Goal: Task Accomplishment & Management: Use online tool/utility

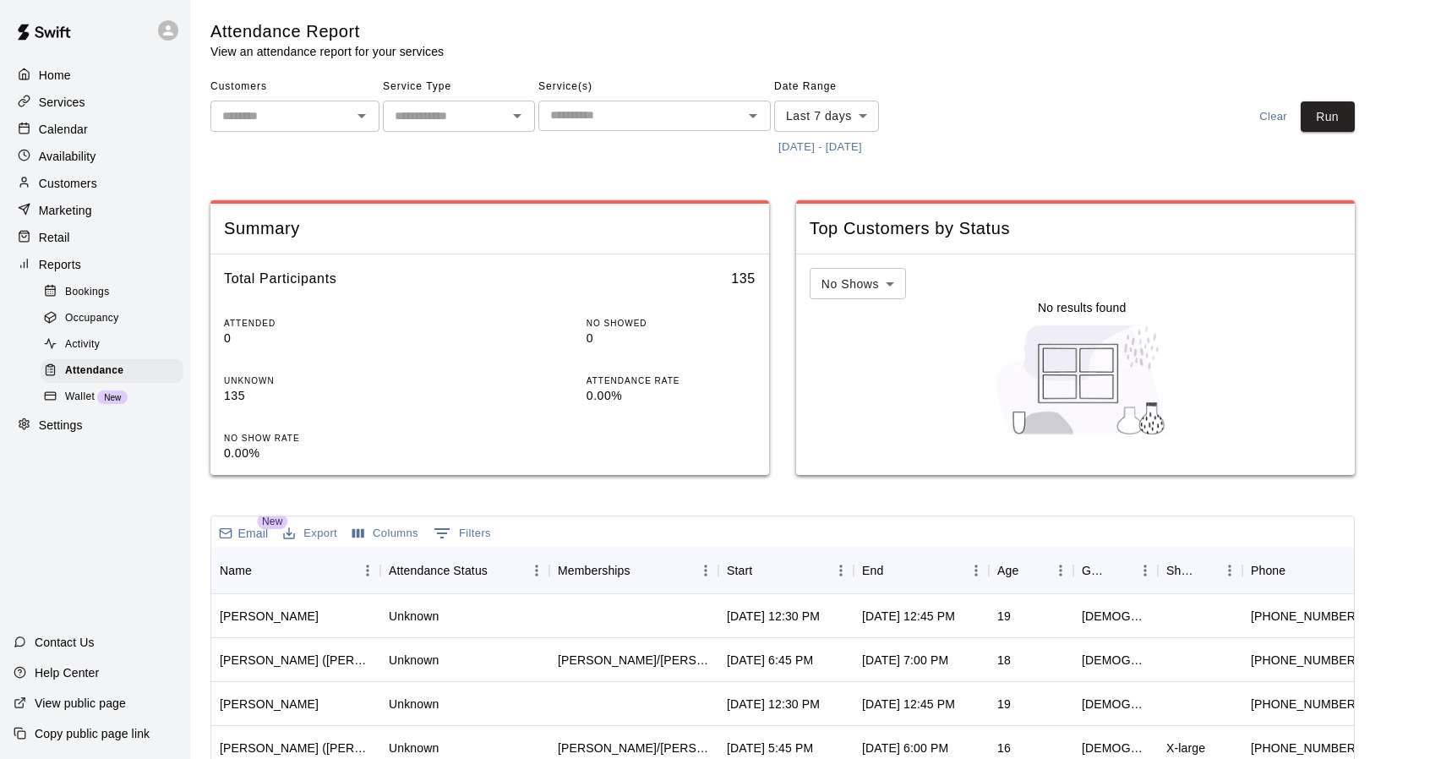
click at [866, 143] on button "[DATE] - [DATE]" at bounding box center [820, 147] width 92 height 26
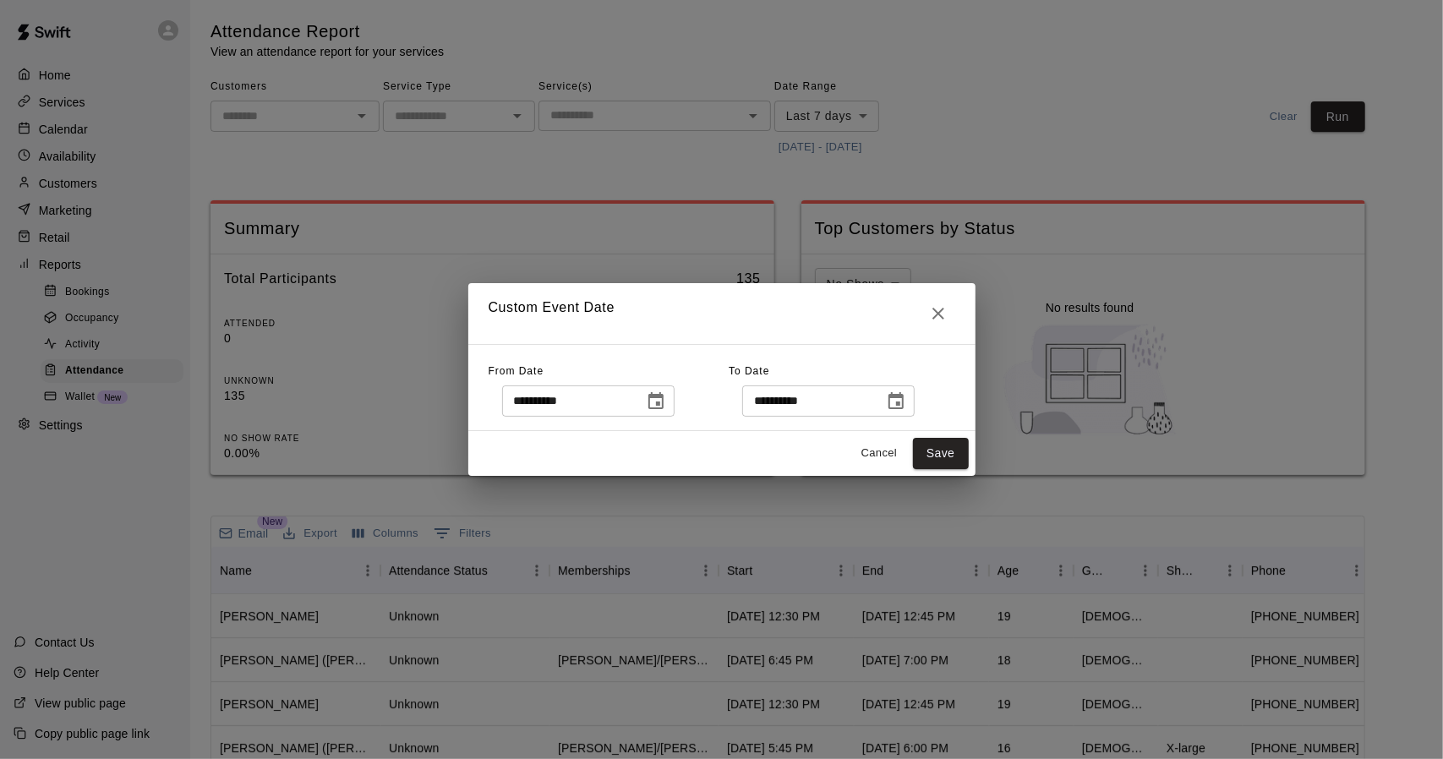
click at [666, 408] on icon "Choose date, selected date is Aug 13, 2025" at bounding box center [656, 401] width 20 height 20
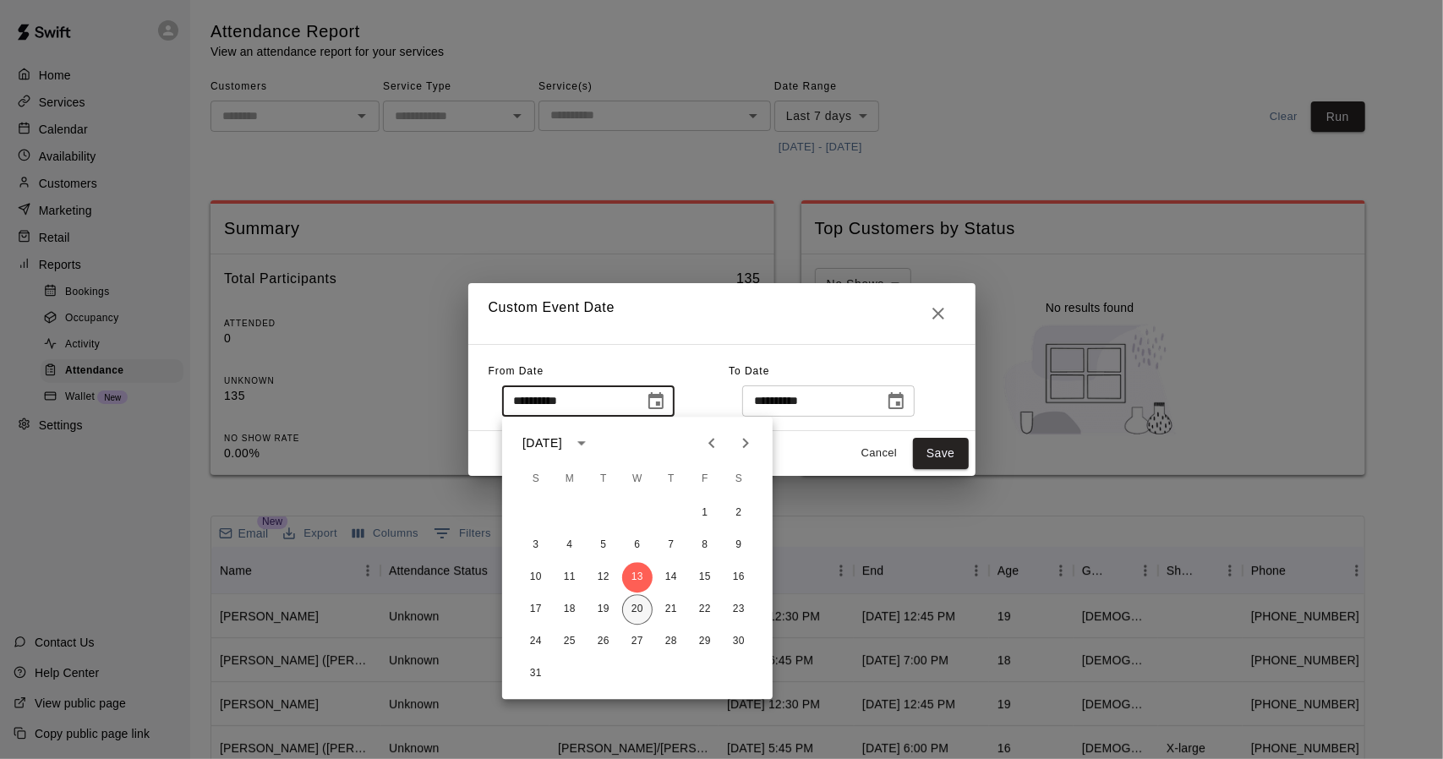
click at [636, 614] on button "20" at bounding box center [637, 609] width 30 height 30
type input "**********"
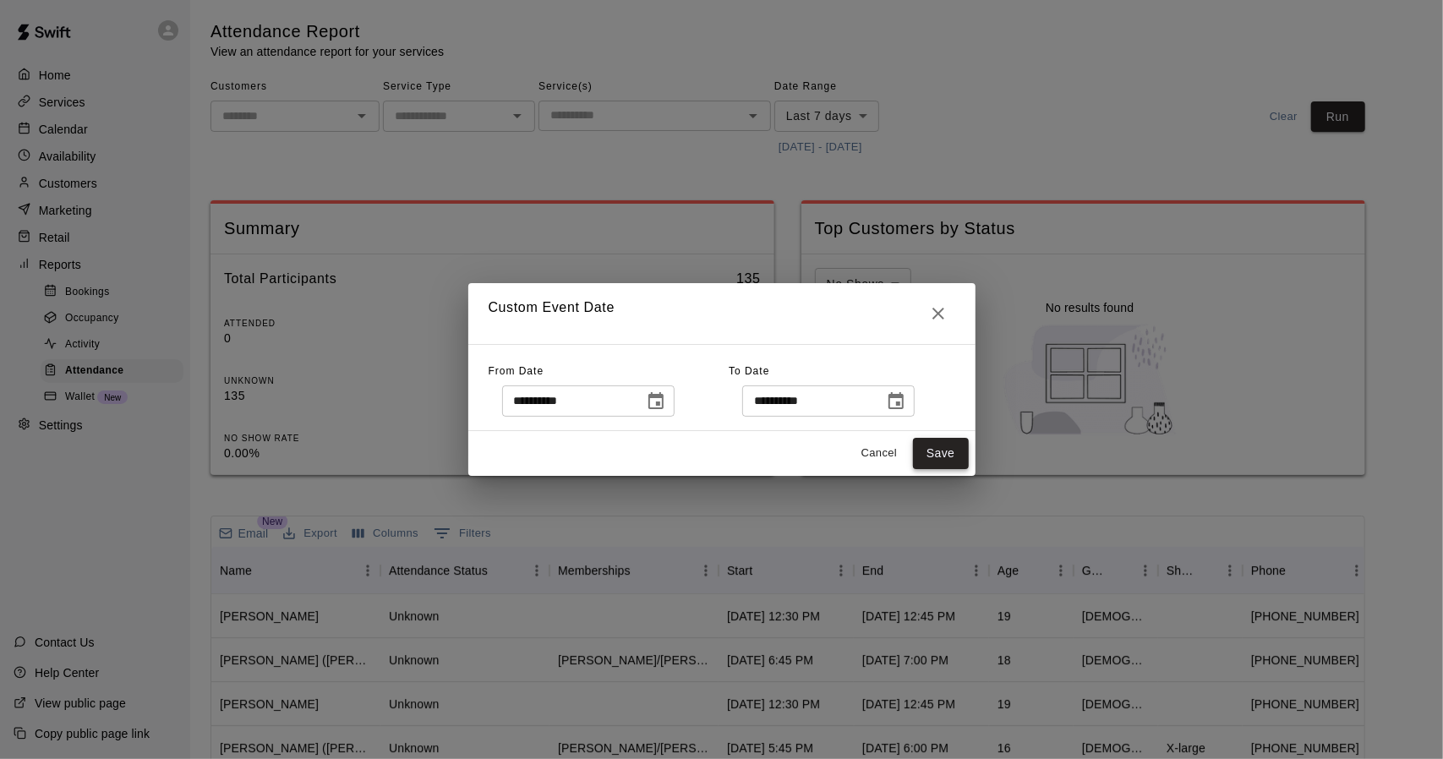
click at [914, 450] on button "Save" at bounding box center [941, 453] width 56 height 31
type input "******"
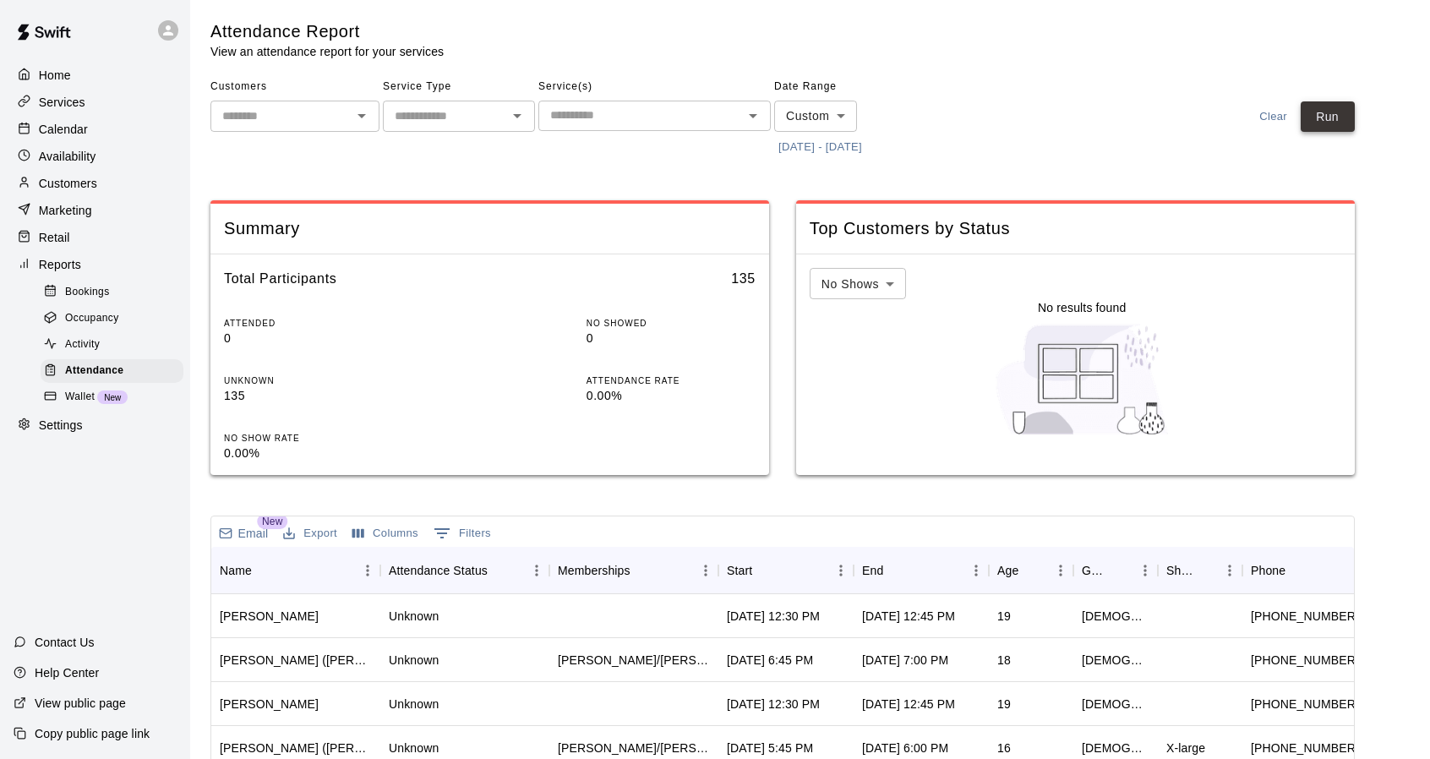
click at [1340, 112] on button "Run" at bounding box center [1328, 116] width 54 height 31
click at [767, 566] on icon "Sort" at bounding box center [763, 570] width 15 height 15
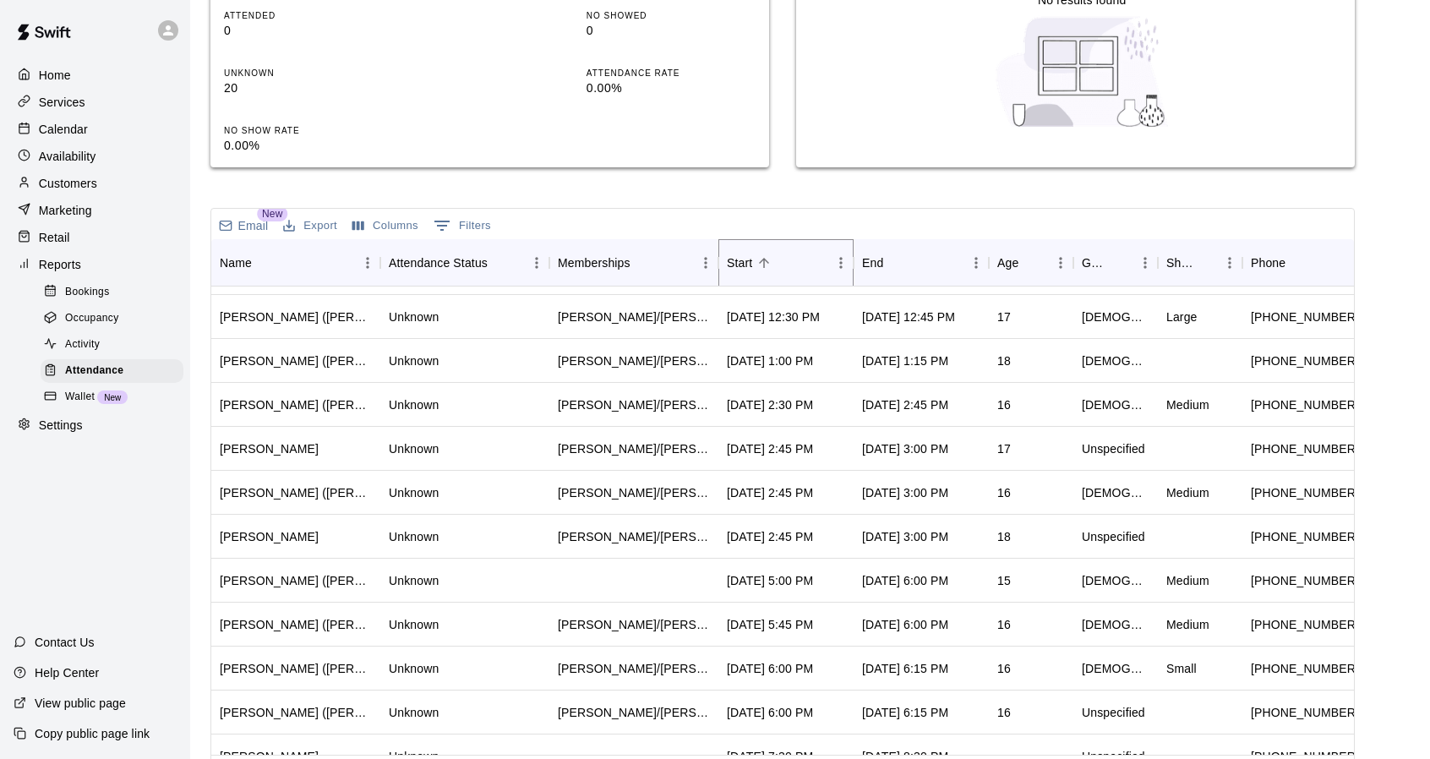
scroll to position [423, 0]
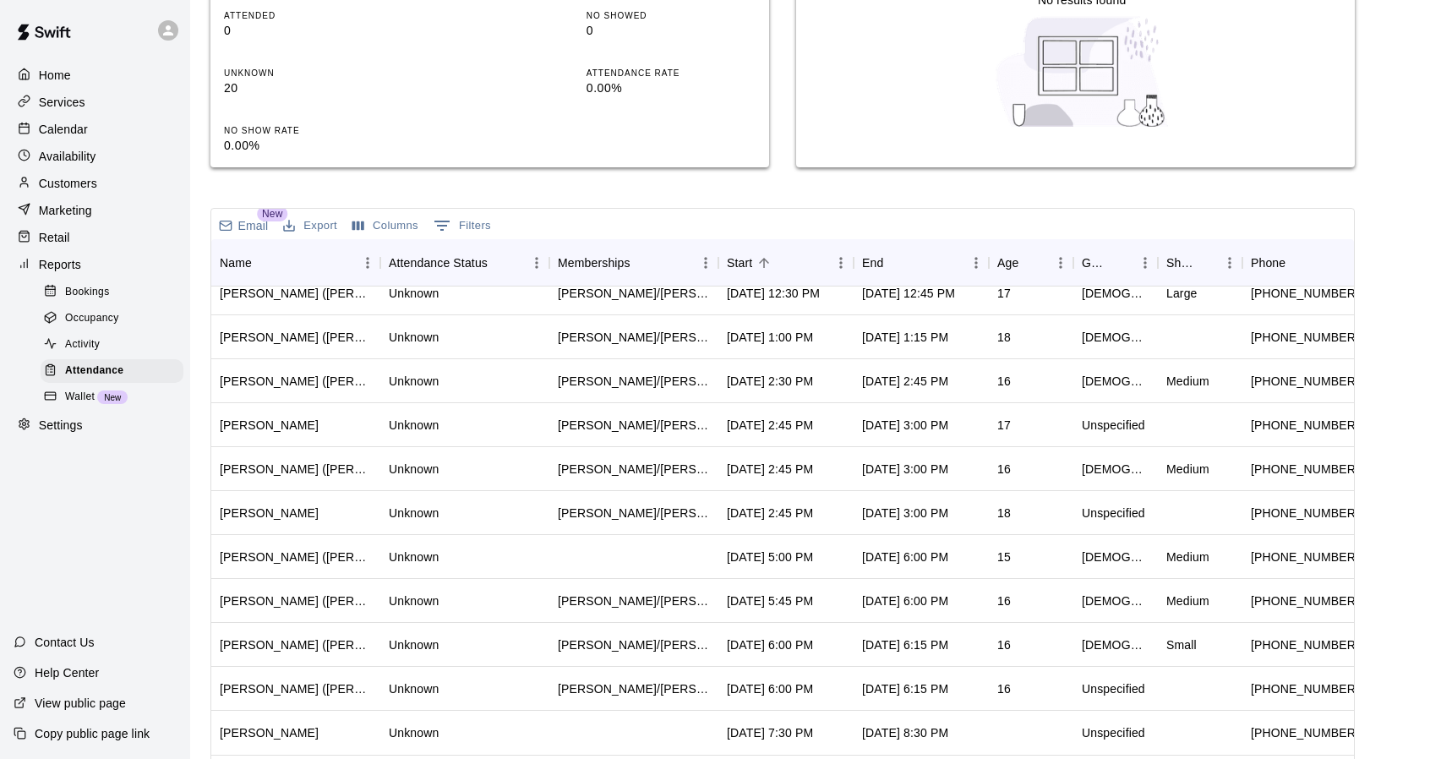
click at [56, 137] on p "Calendar" at bounding box center [63, 129] width 49 height 17
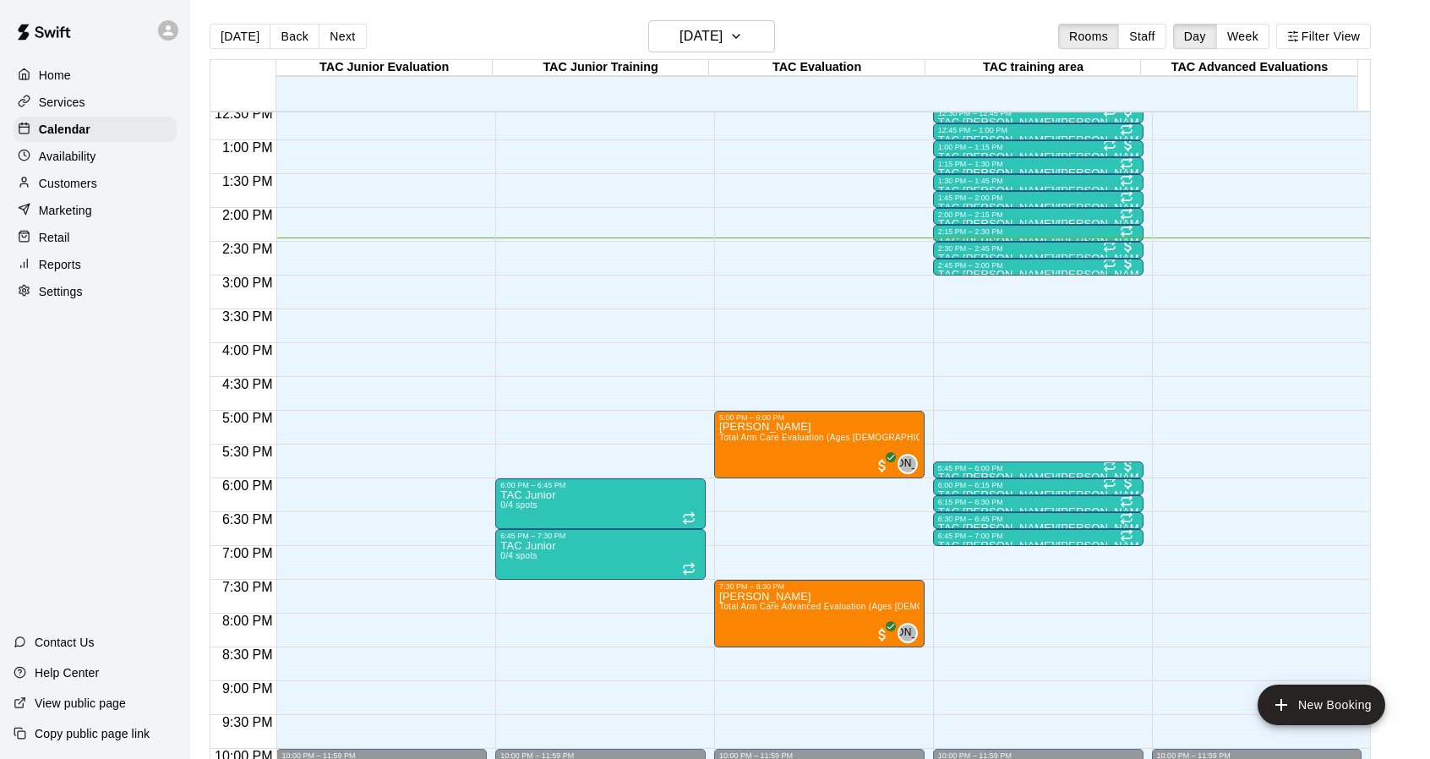
scroll to position [845, 0]
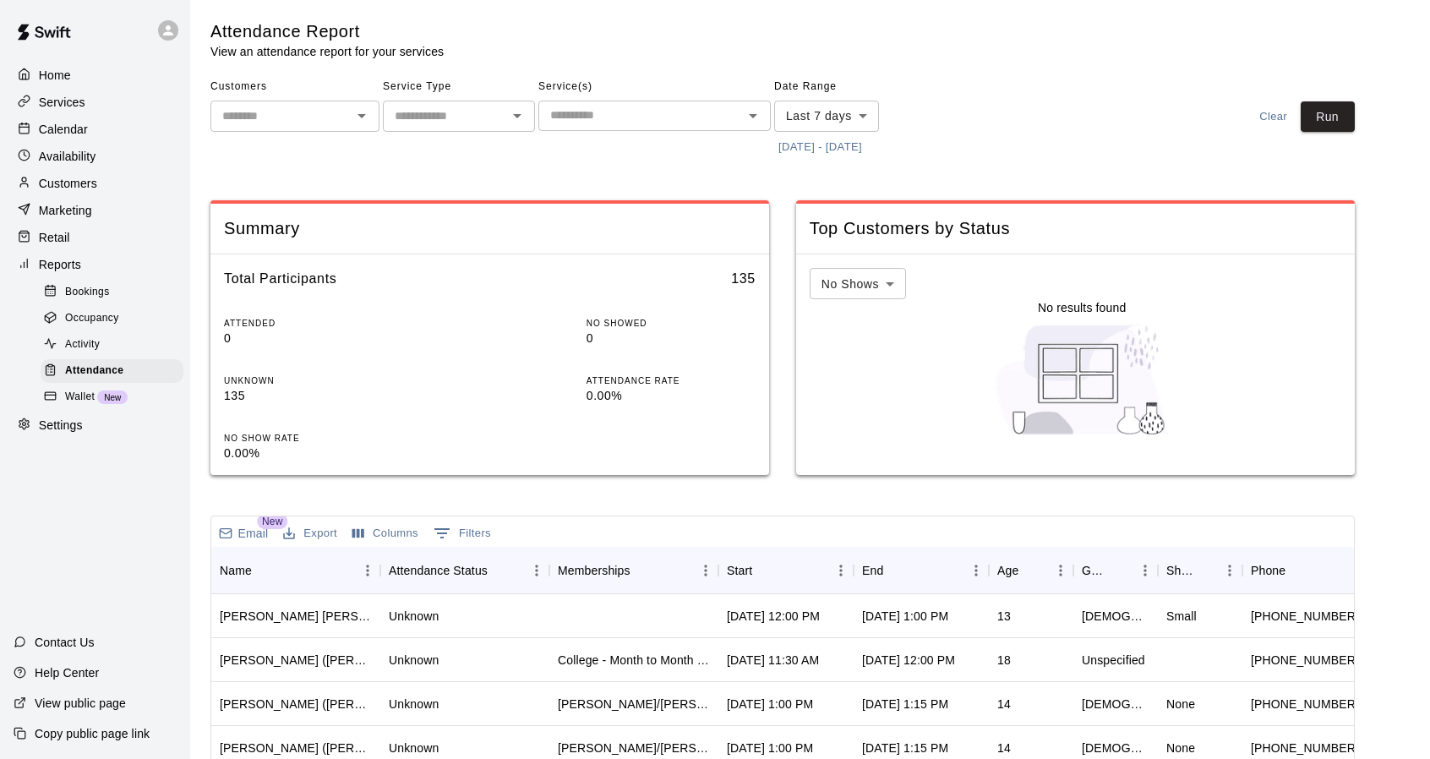
click at [866, 147] on button "[DATE] - [DATE]" at bounding box center [820, 147] width 92 height 26
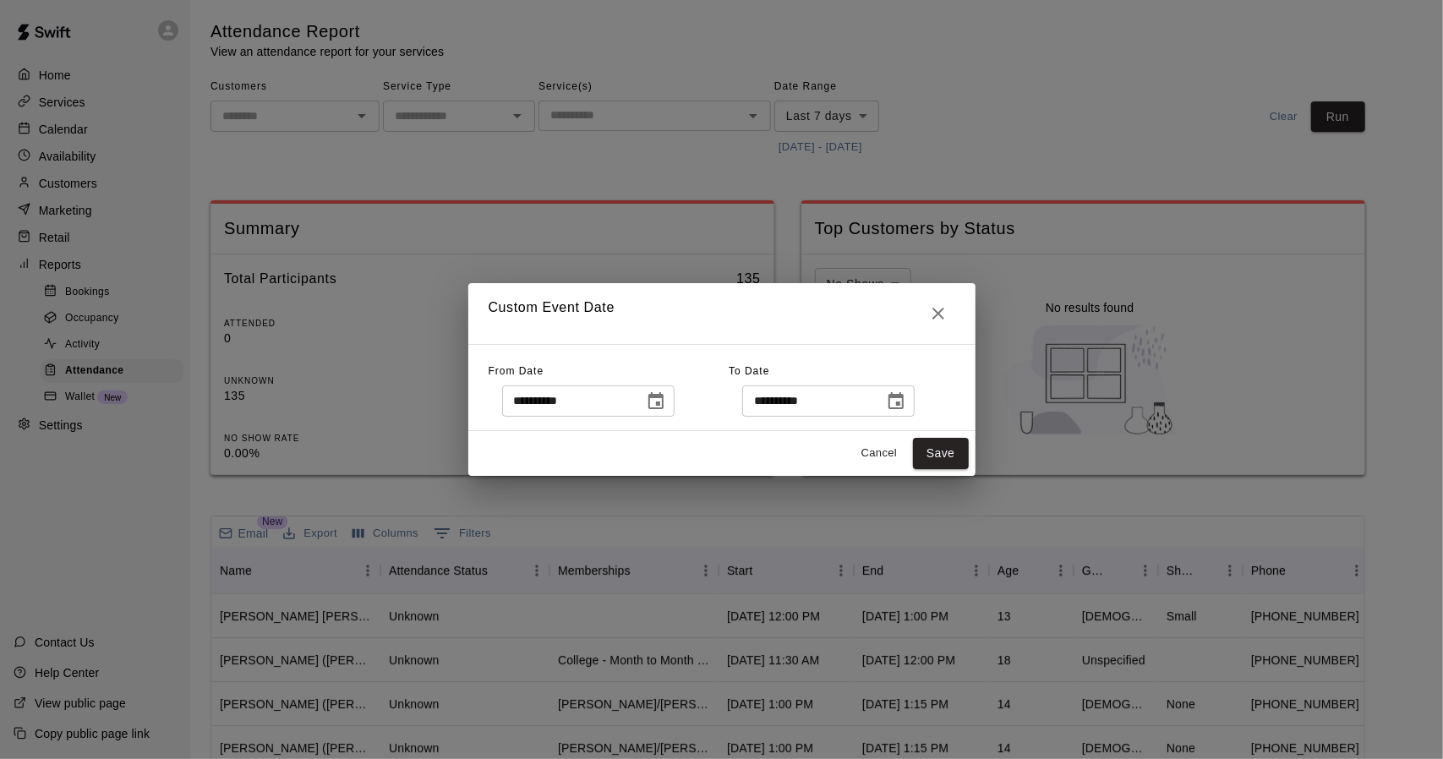
click at [666, 399] on icon "Choose date, selected date is Aug 13, 2025" at bounding box center [656, 401] width 20 height 20
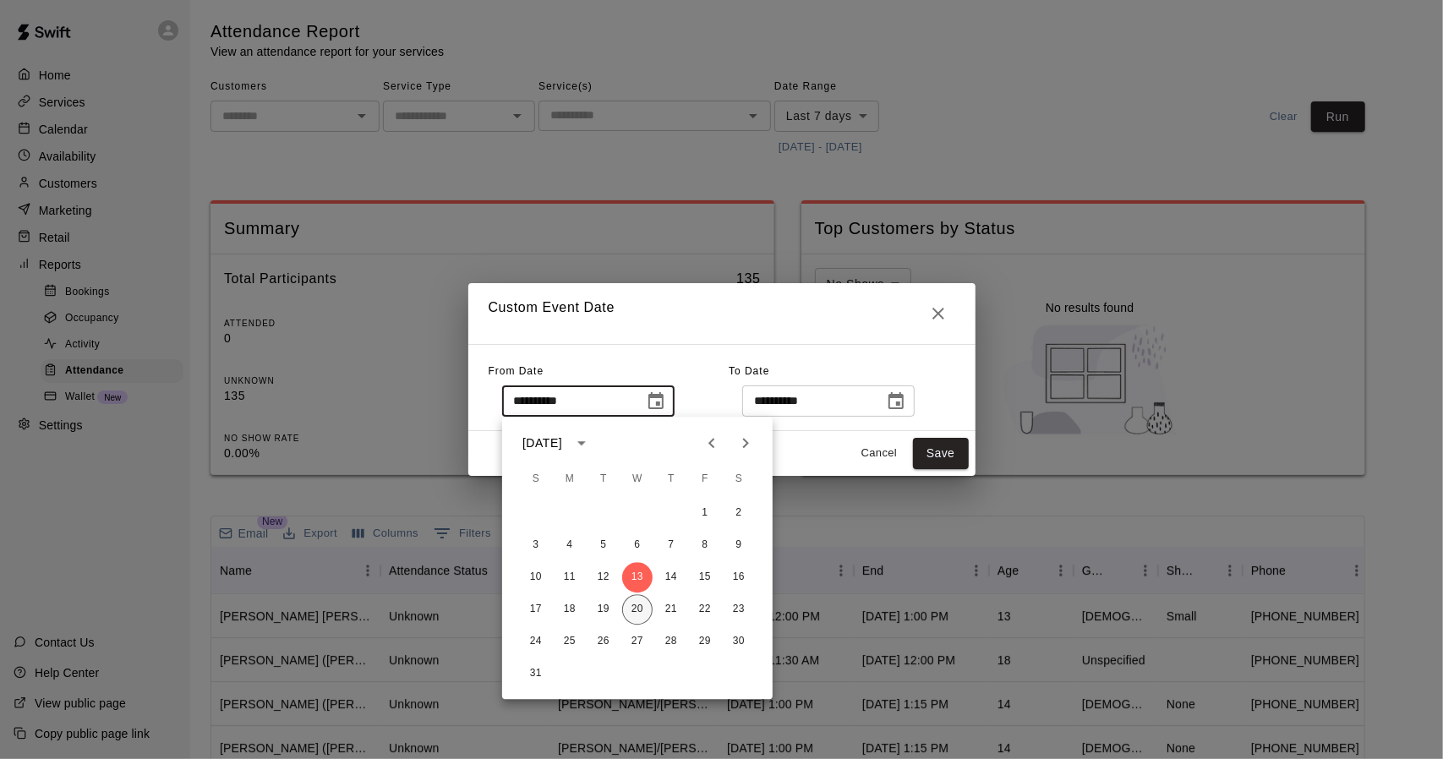
click at [636, 601] on button "20" at bounding box center [637, 609] width 30 height 30
type input "**********"
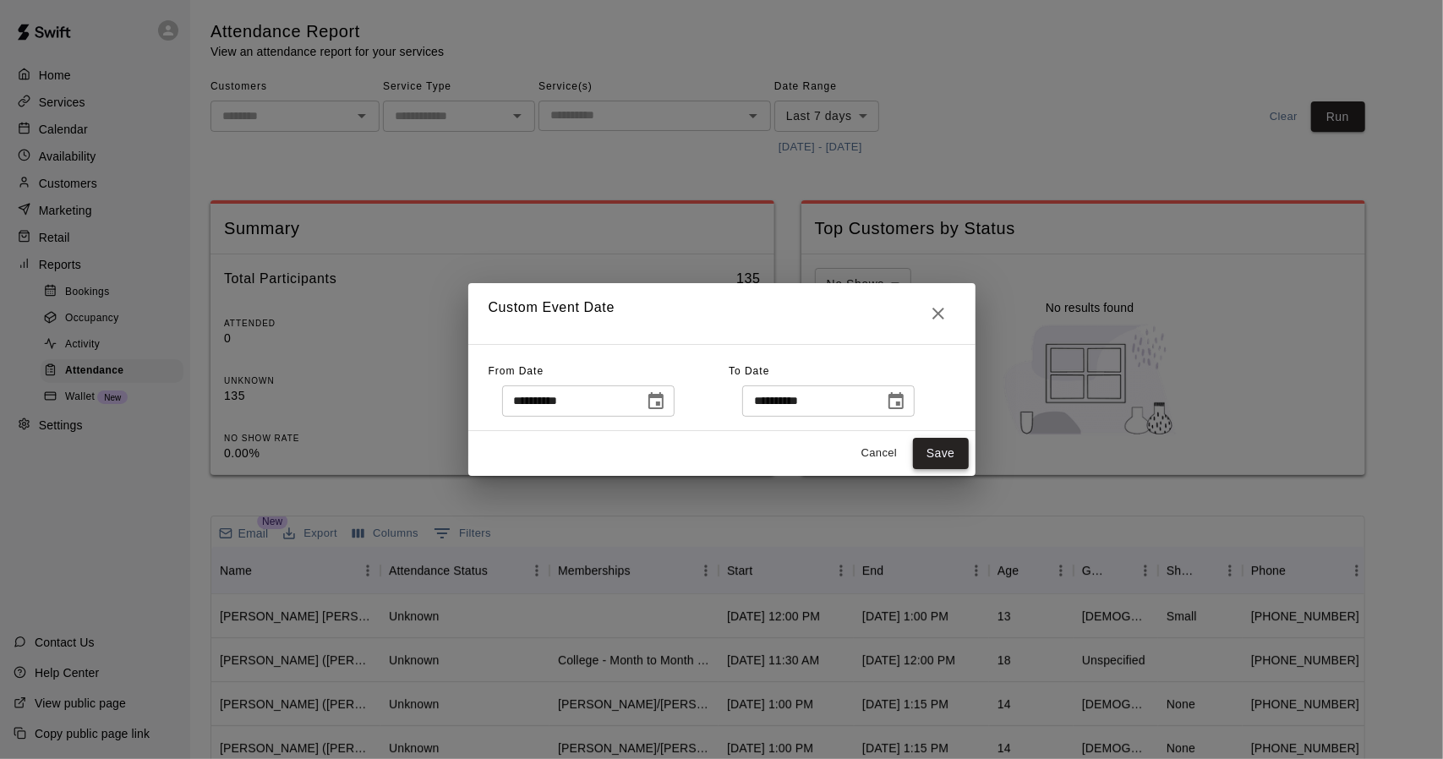
click at [956, 445] on button "Save" at bounding box center [941, 453] width 56 height 31
type input "******"
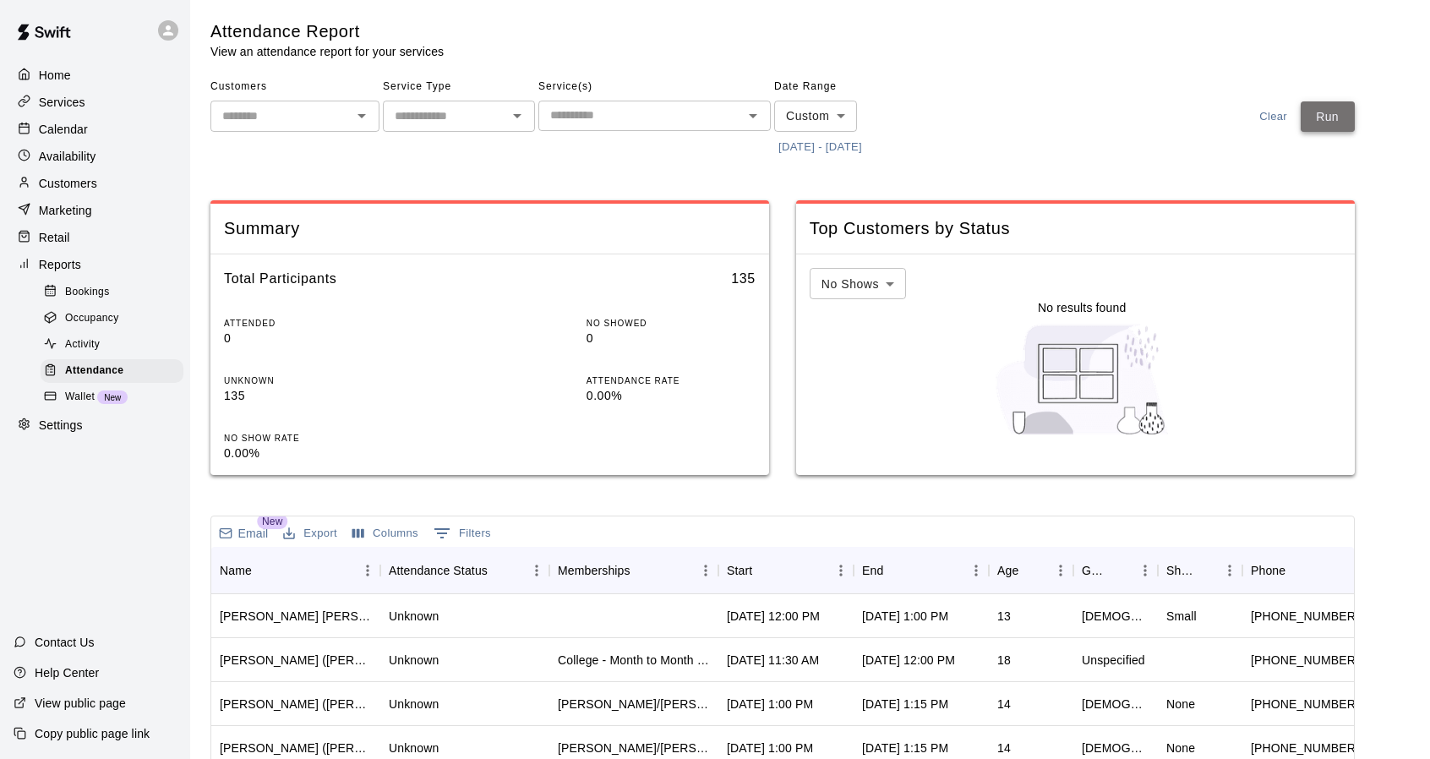
click at [1332, 121] on button "Run" at bounding box center [1328, 116] width 54 height 31
click at [772, 561] on button "Sort" at bounding box center [764, 571] width 24 height 24
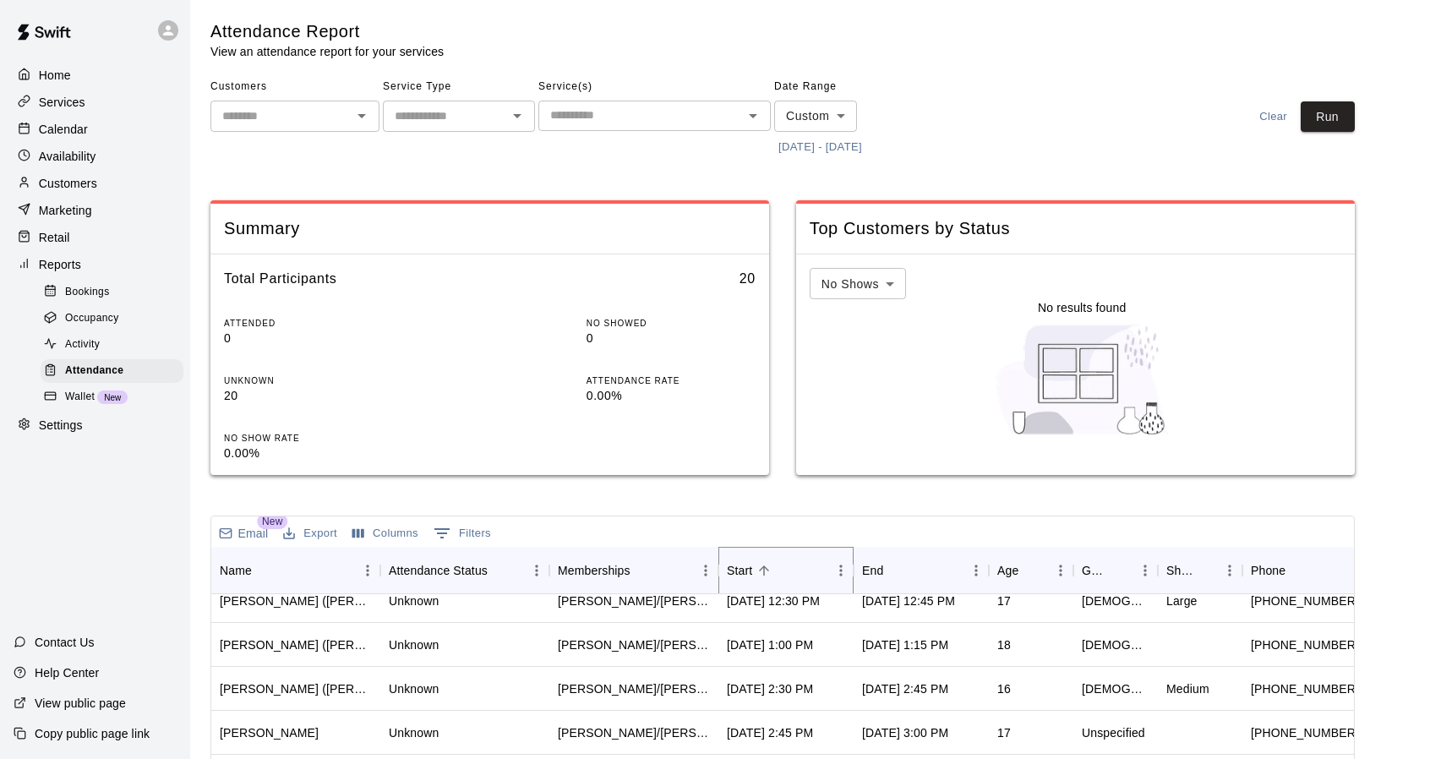
scroll to position [355, 0]
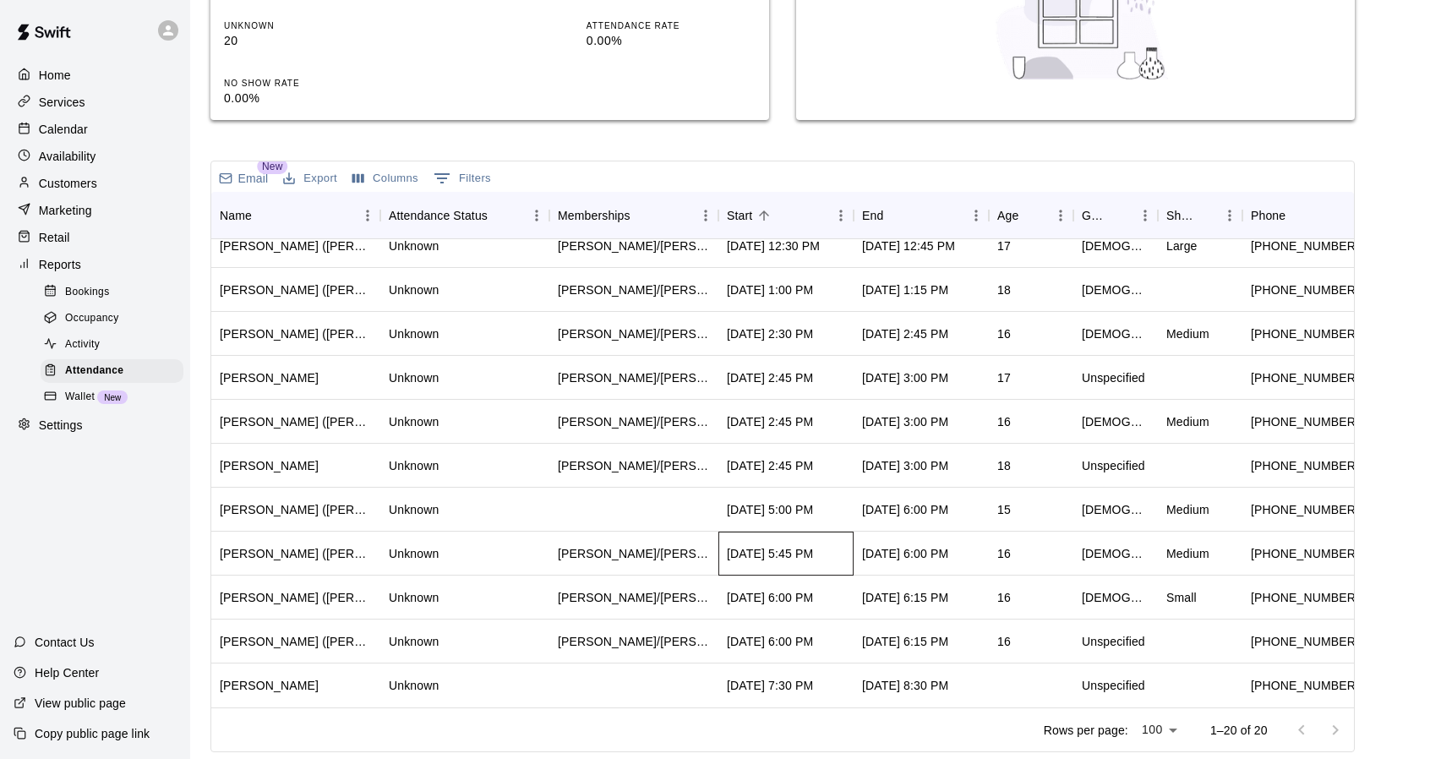
click at [849, 543] on div "[DATE] 5:45 PM" at bounding box center [785, 554] width 135 height 44
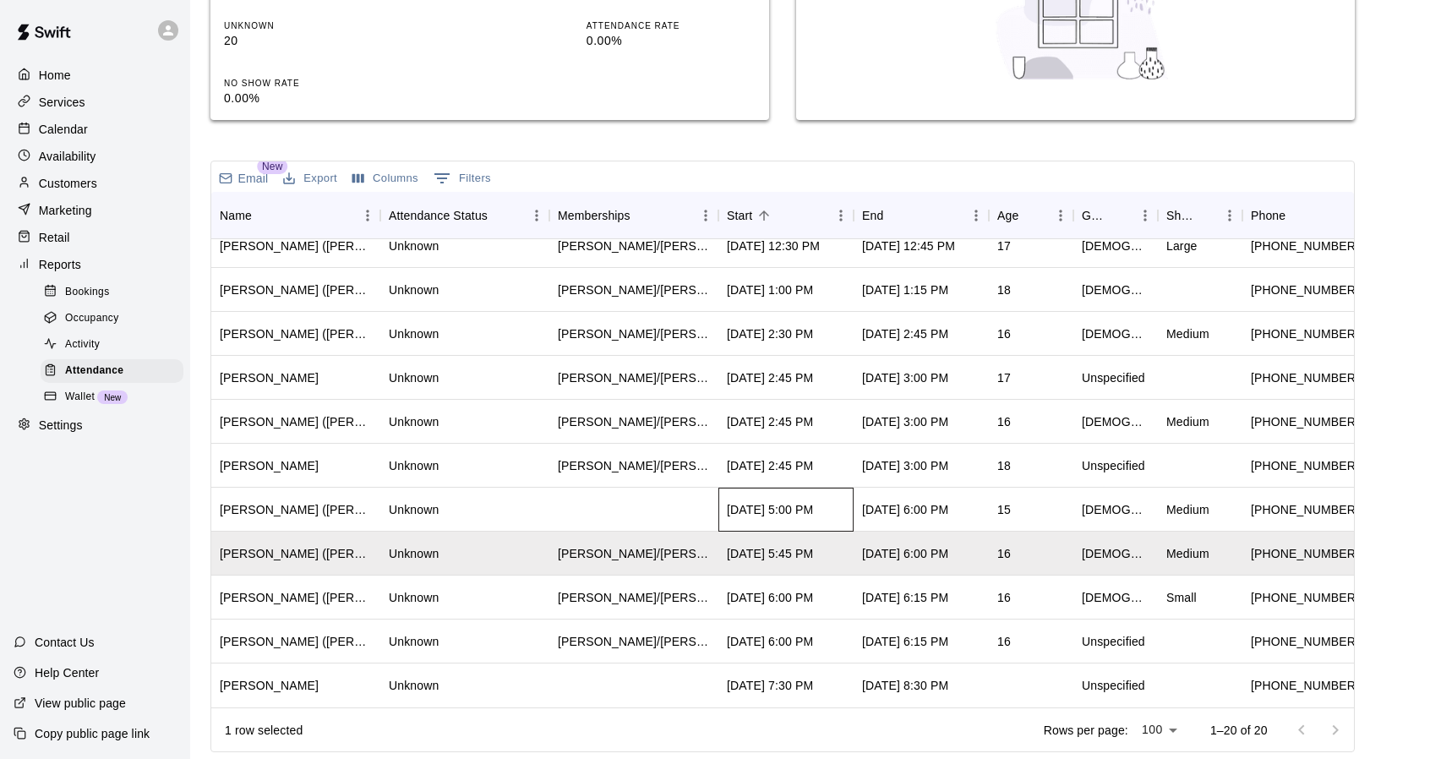
click at [838, 510] on div "[DATE] 5:00 PM" at bounding box center [785, 510] width 135 height 44
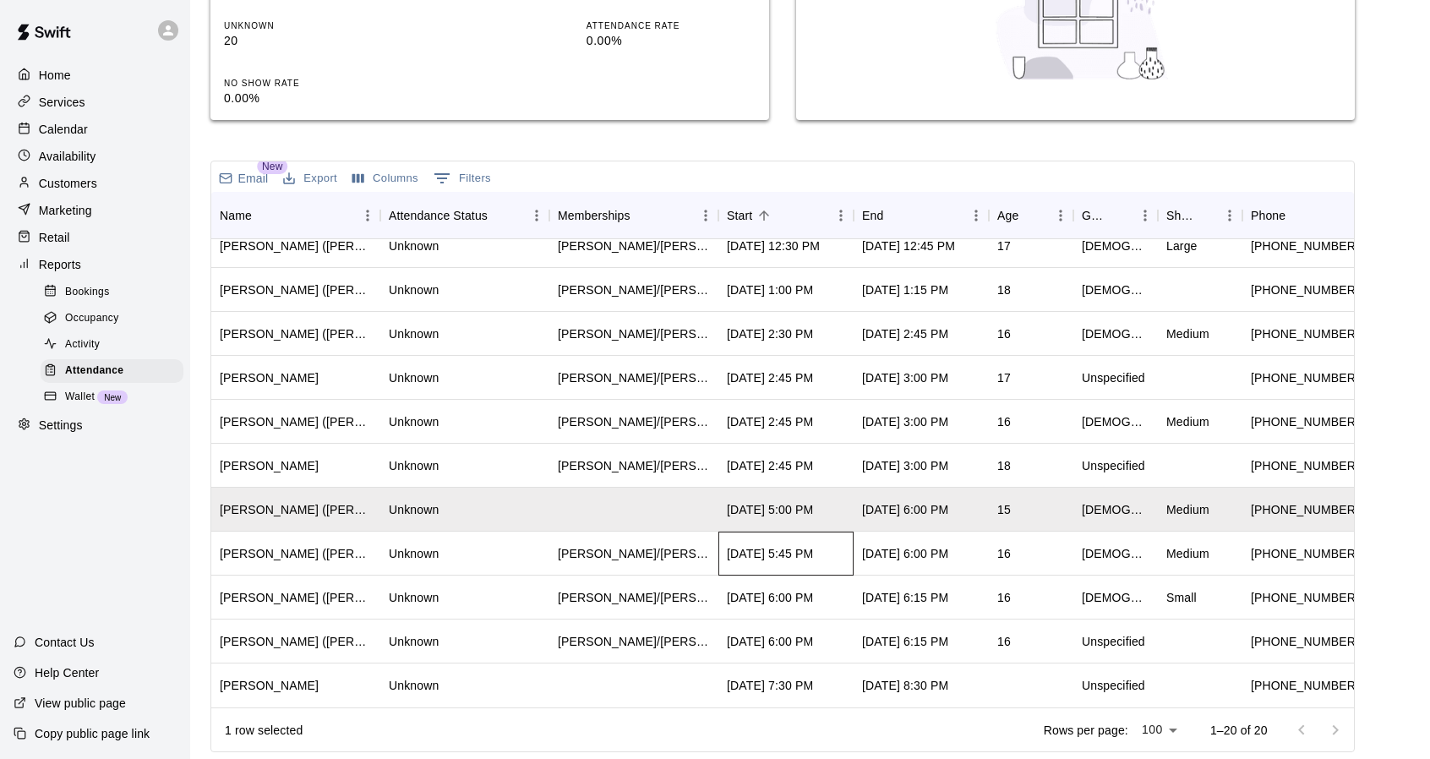
click at [837, 558] on div "[DATE] 5:45 PM" at bounding box center [785, 554] width 135 height 44
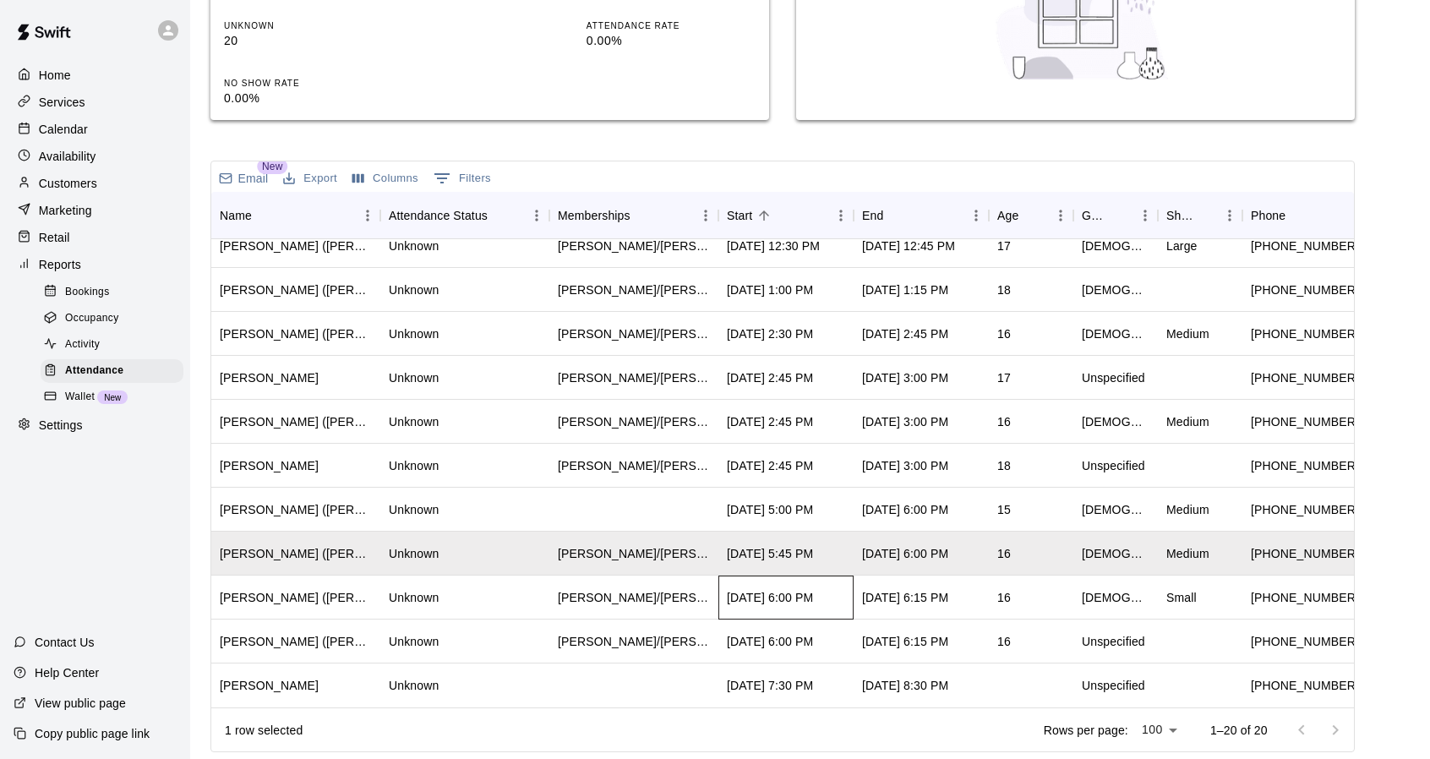
click at [813, 589] on div "[DATE] 6:00 PM" at bounding box center [770, 597] width 86 height 17
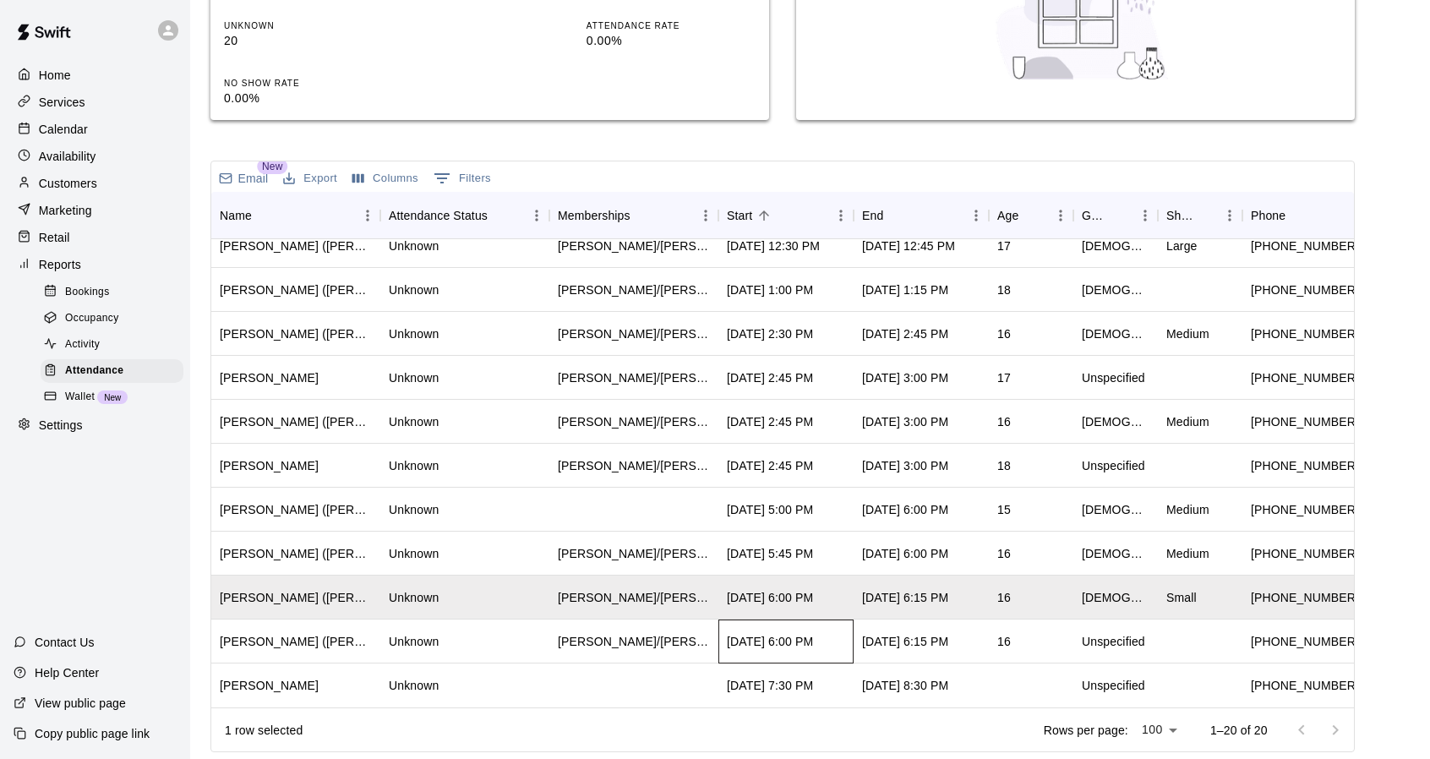
click at [813, 633] on div "[DATE] 6:00 PM" at bounding box center [770, 641] width 86 height 17
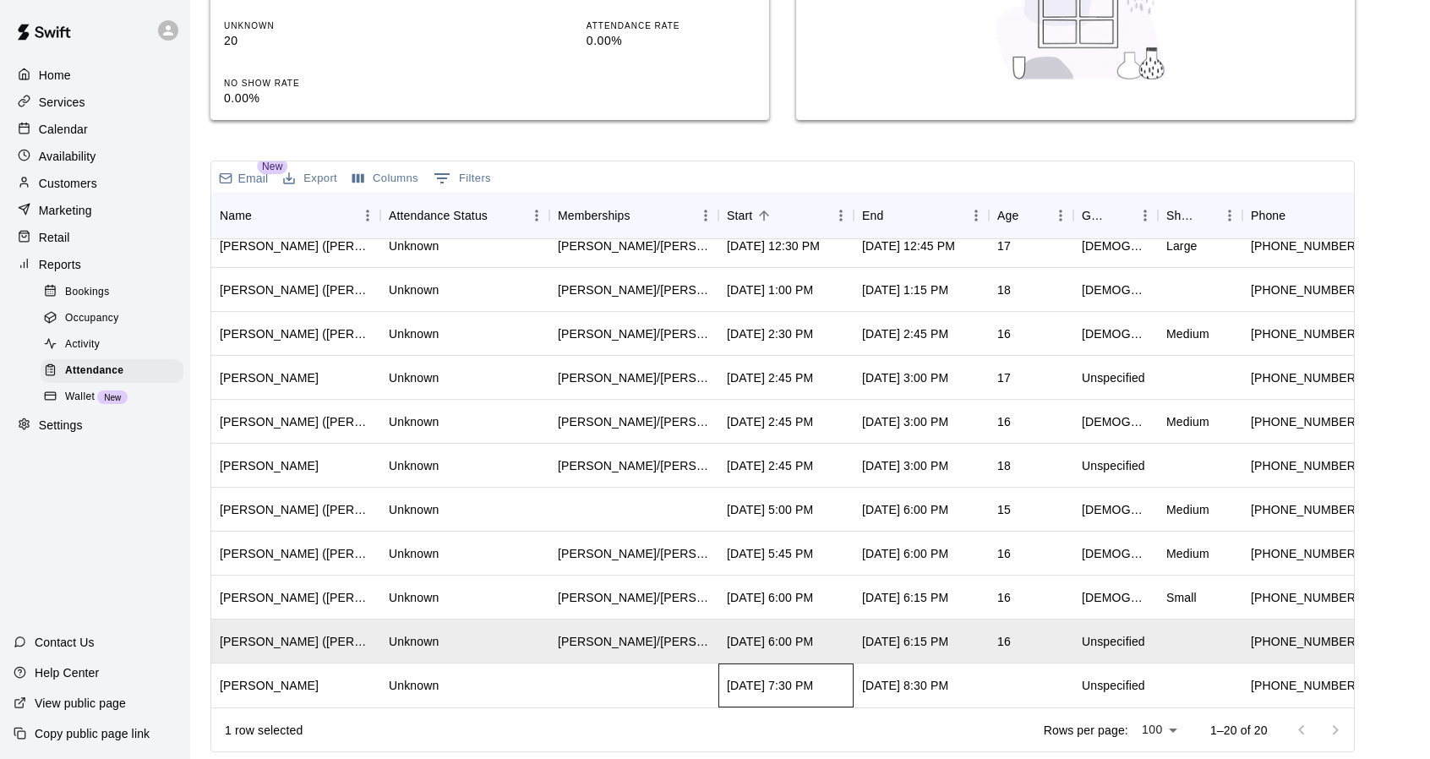
click at [813, 677] on div "[DATE] 7:30 PM" at bounding box center [770, 685] width 86 height 17
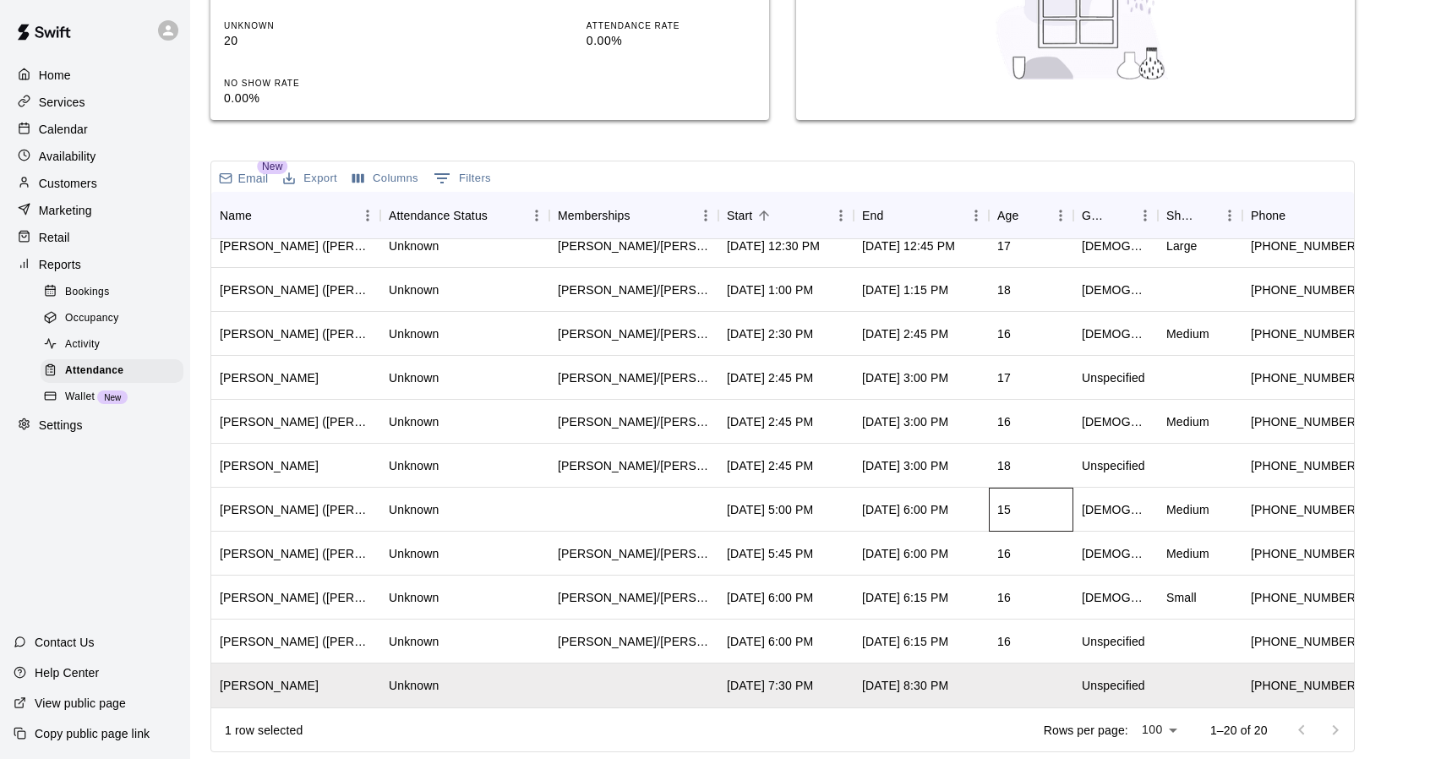
click at [1007, 503] on div "15" at bounding box center [1004, 509] width 14 height 17
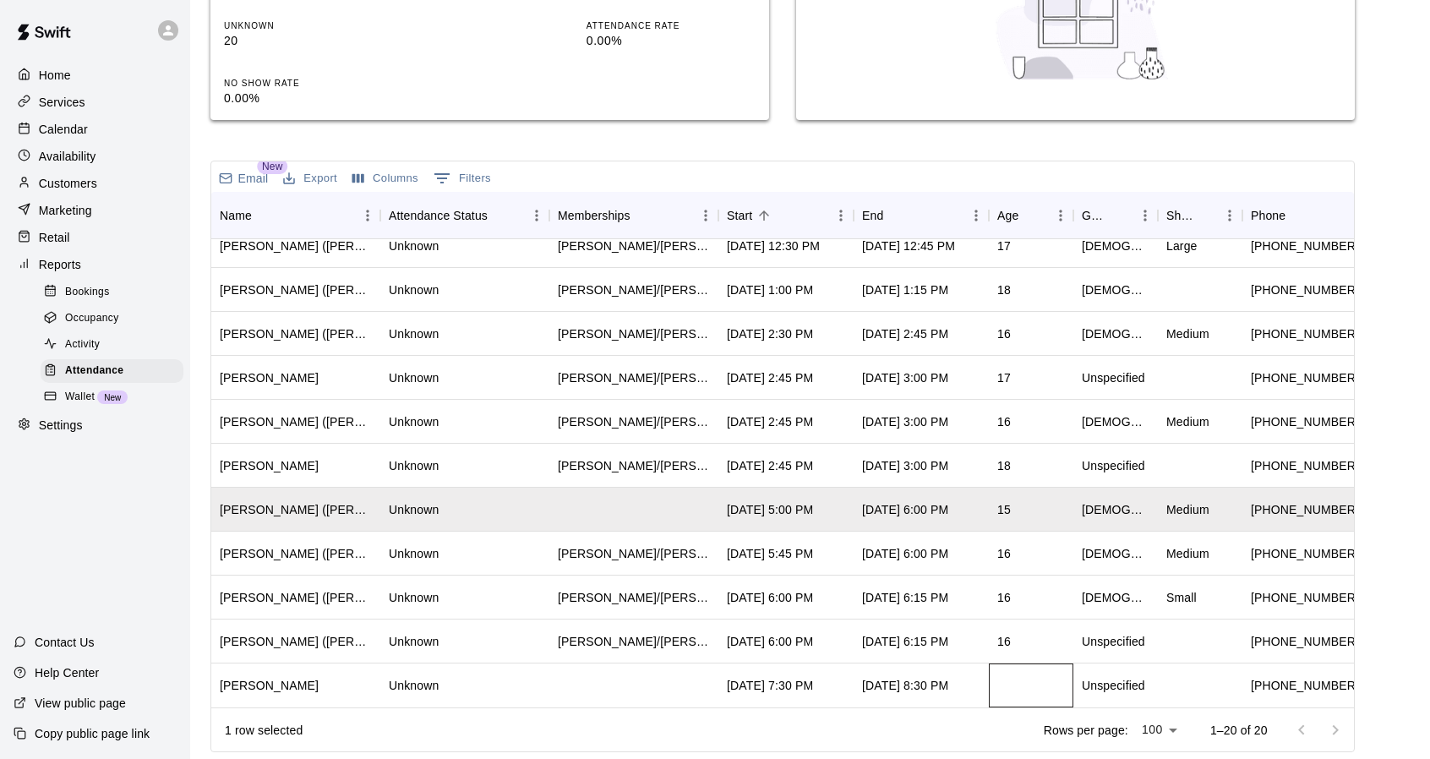
click at [1040, 672] on div at bounding box center [1031, 685] width 85 height 44
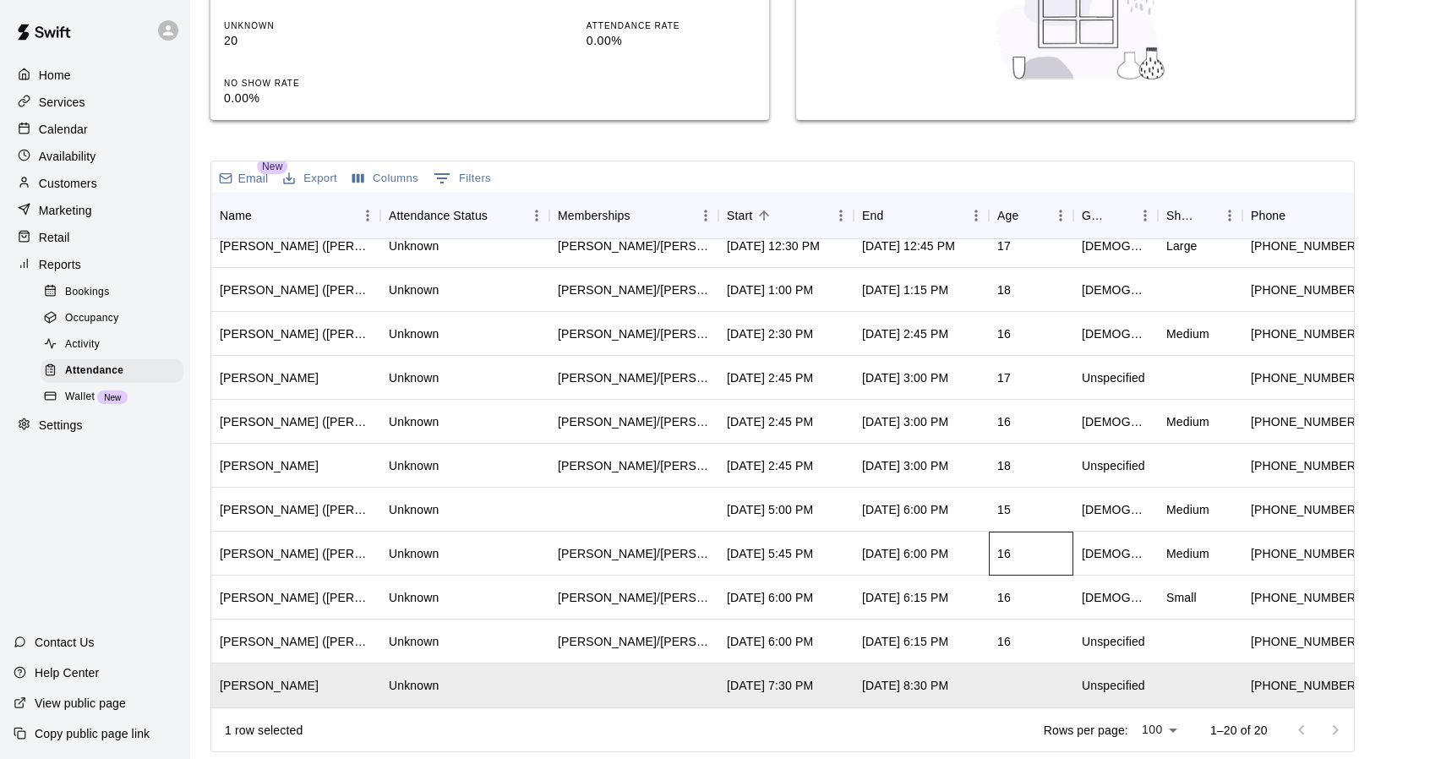
click at [1045, 533] on div "16" at bounding box center [1031, 554] width 85 height 44
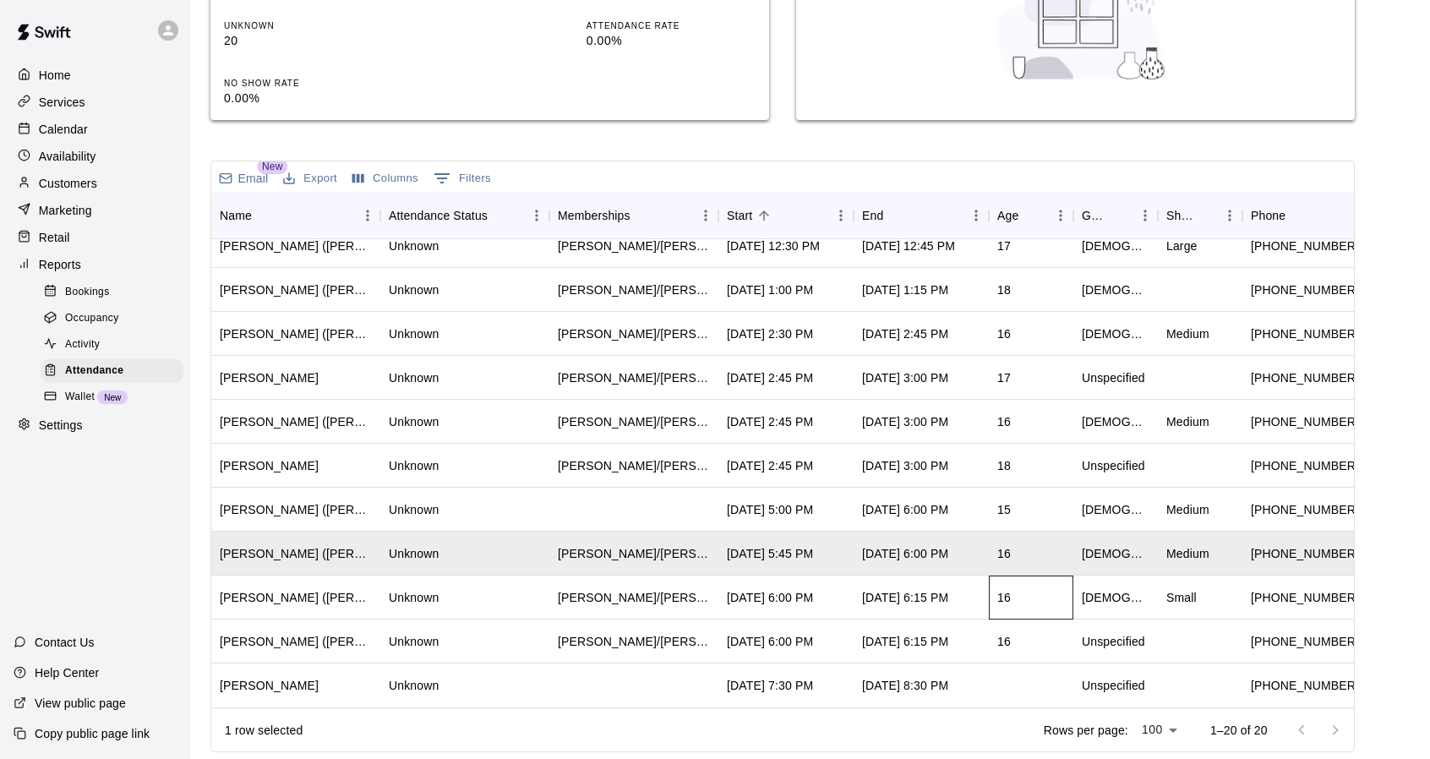
click at [1037, 577] on div "16" at bounding box center [1031, 598] width 85 height 44
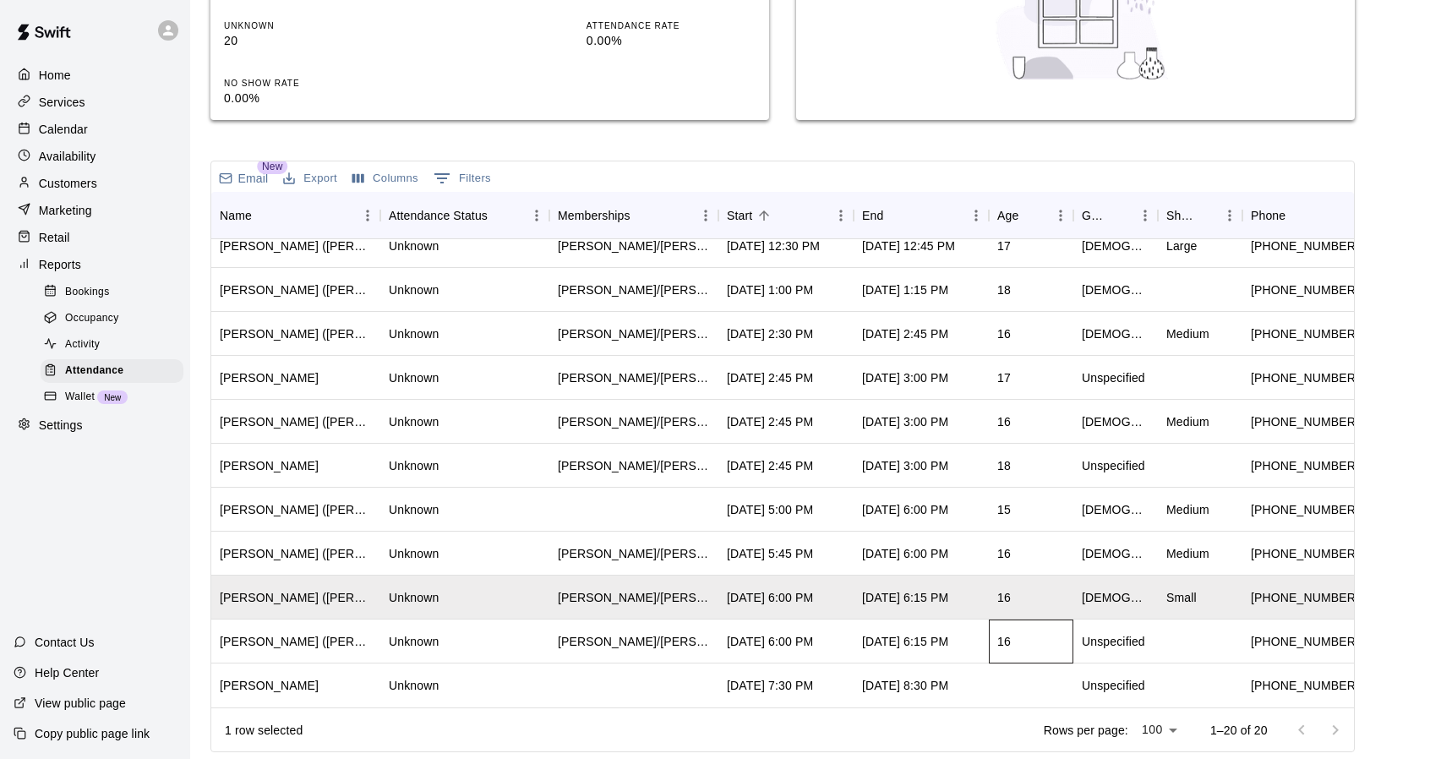
click at [1035, 625] on div "16" at bounding box center [1031, 642] width 85 height 44
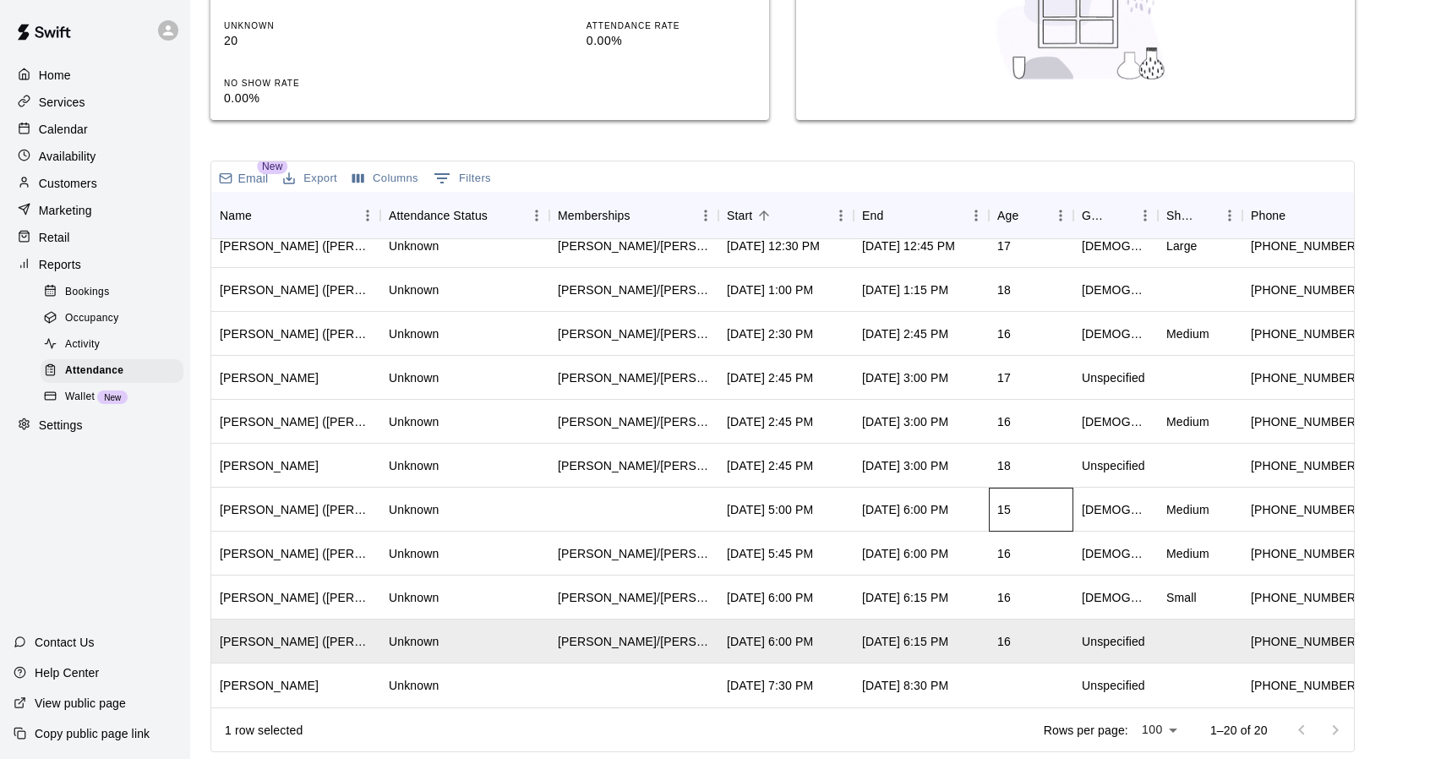
click at [1024, 505] on div "15" at bounding box center [1031, 510] width 85 height 44
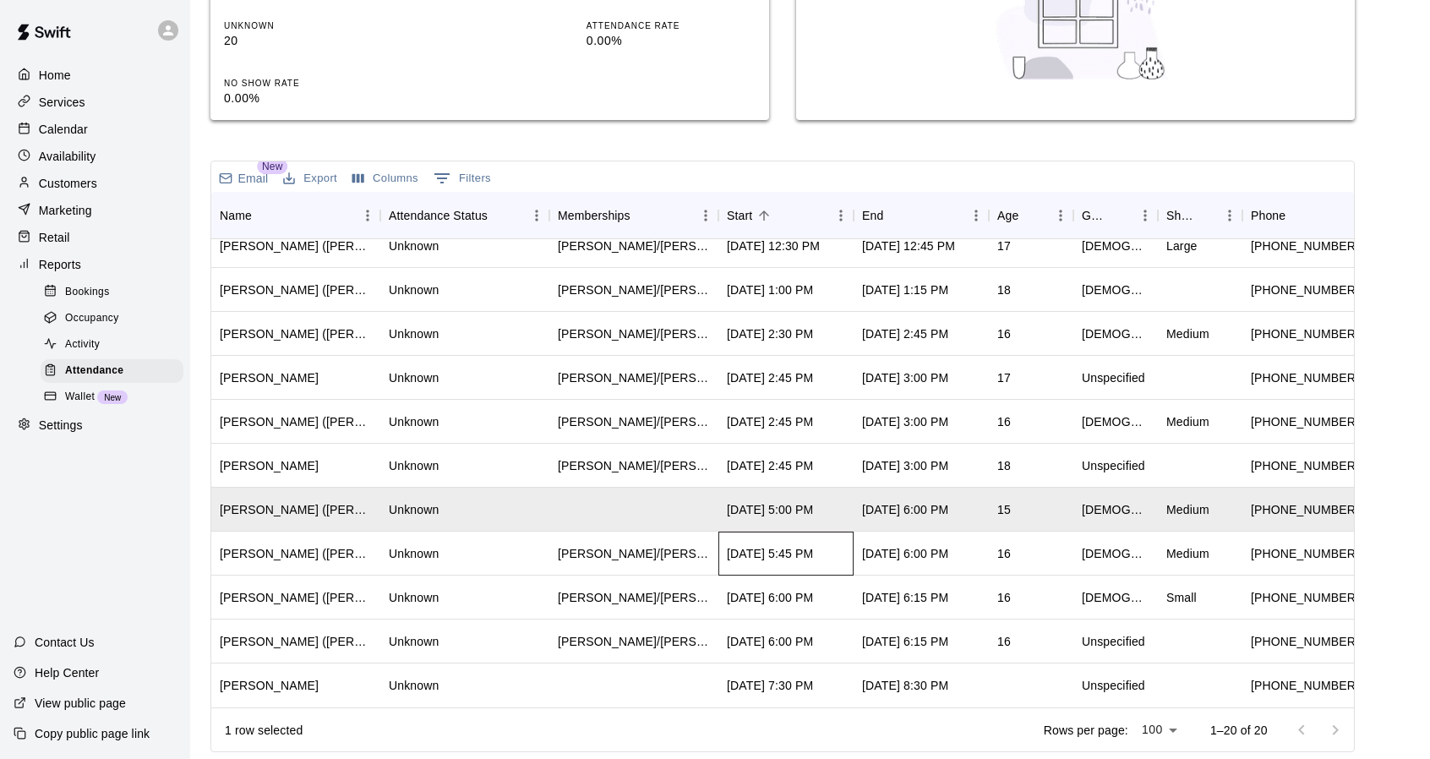
click at [839, 532] on div "[DATE] 5:45 PM" at bounding box center [785, 554] width 135 height 44
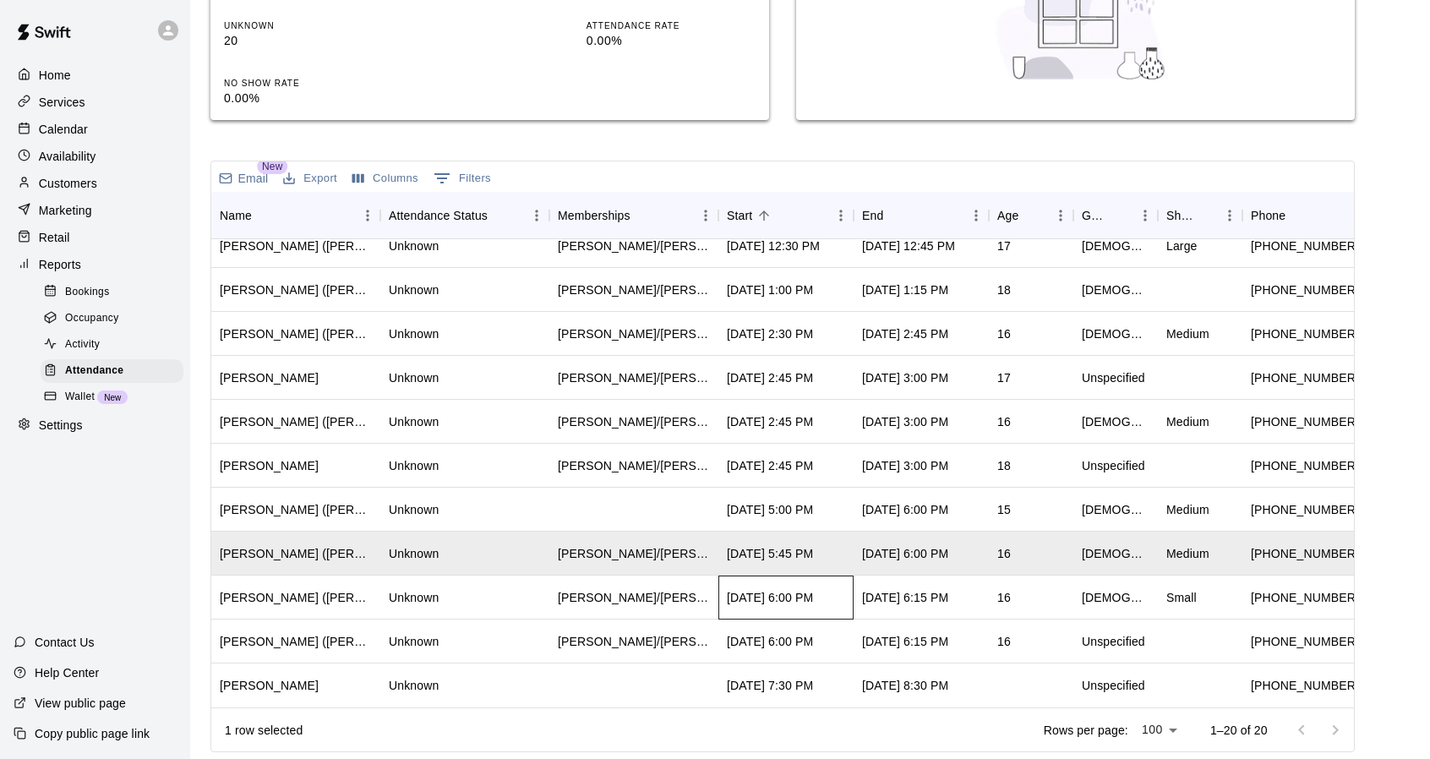
click at [802, 590] on div "[DATE] 6:00 PM" at bounding box center [770, 597] width 86 height 17
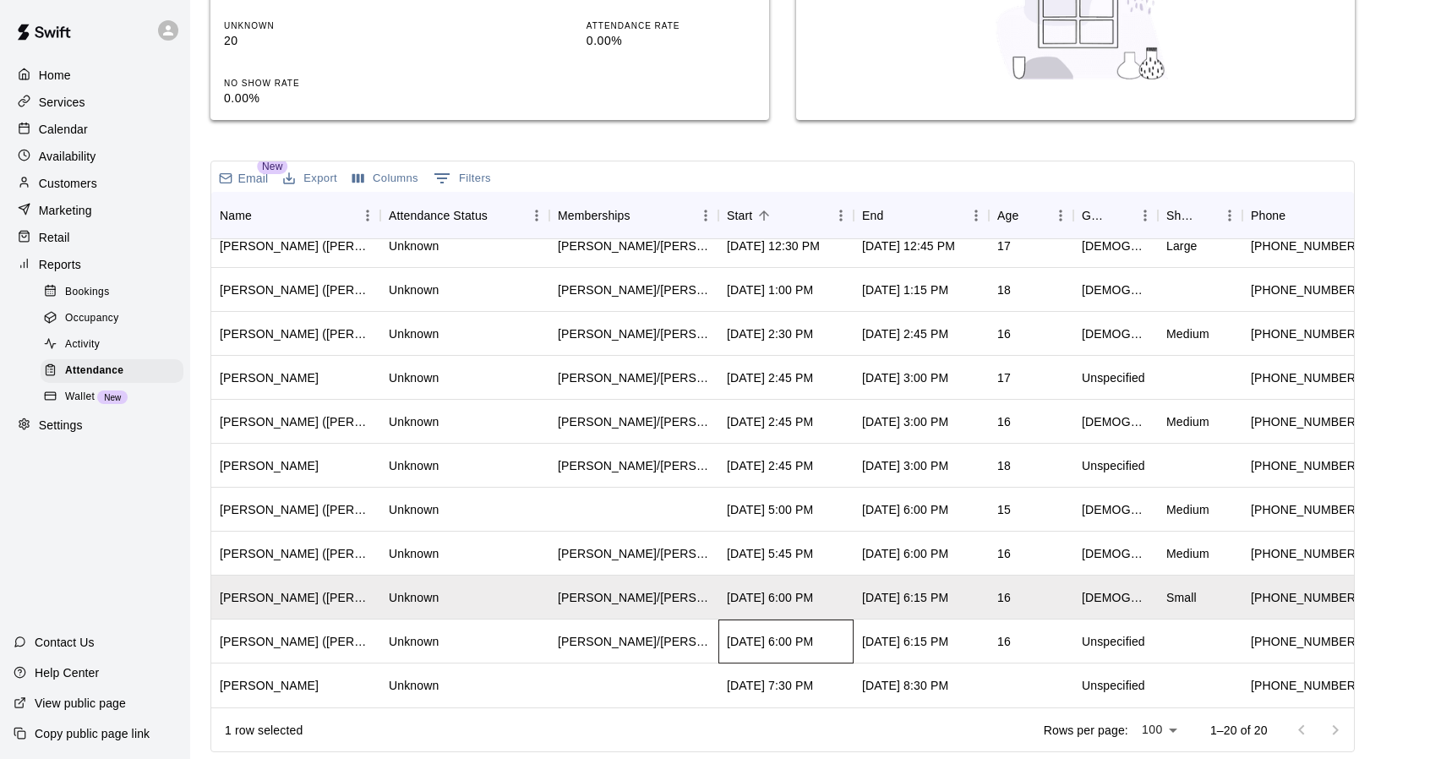
click at [787, 637] on div "[DATE] 6:00 PM" at bounding box center [785, 642] width 135 height 44
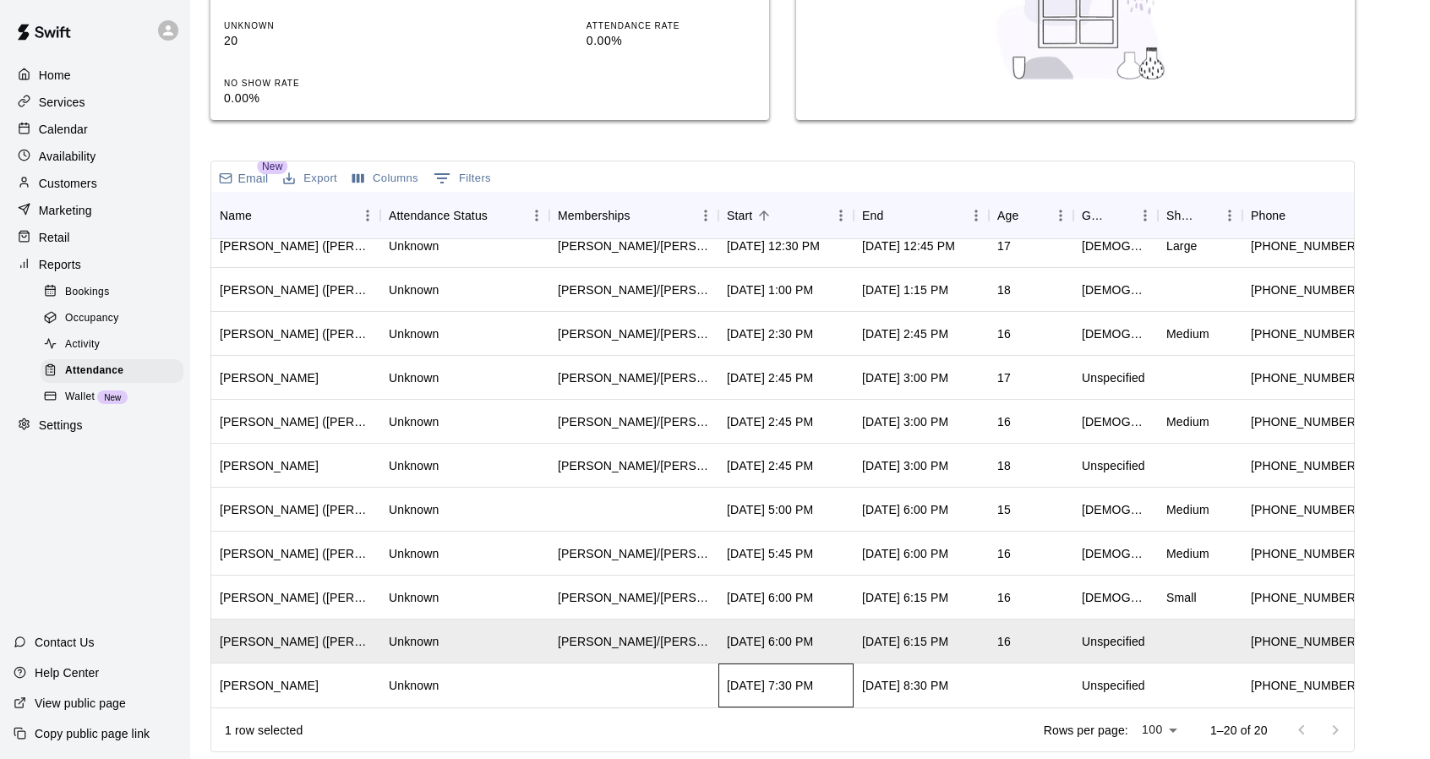
click at [793, 677] on div "[DATE] 7:30 PM" at bounding box center [770, 685] width 86 height 17
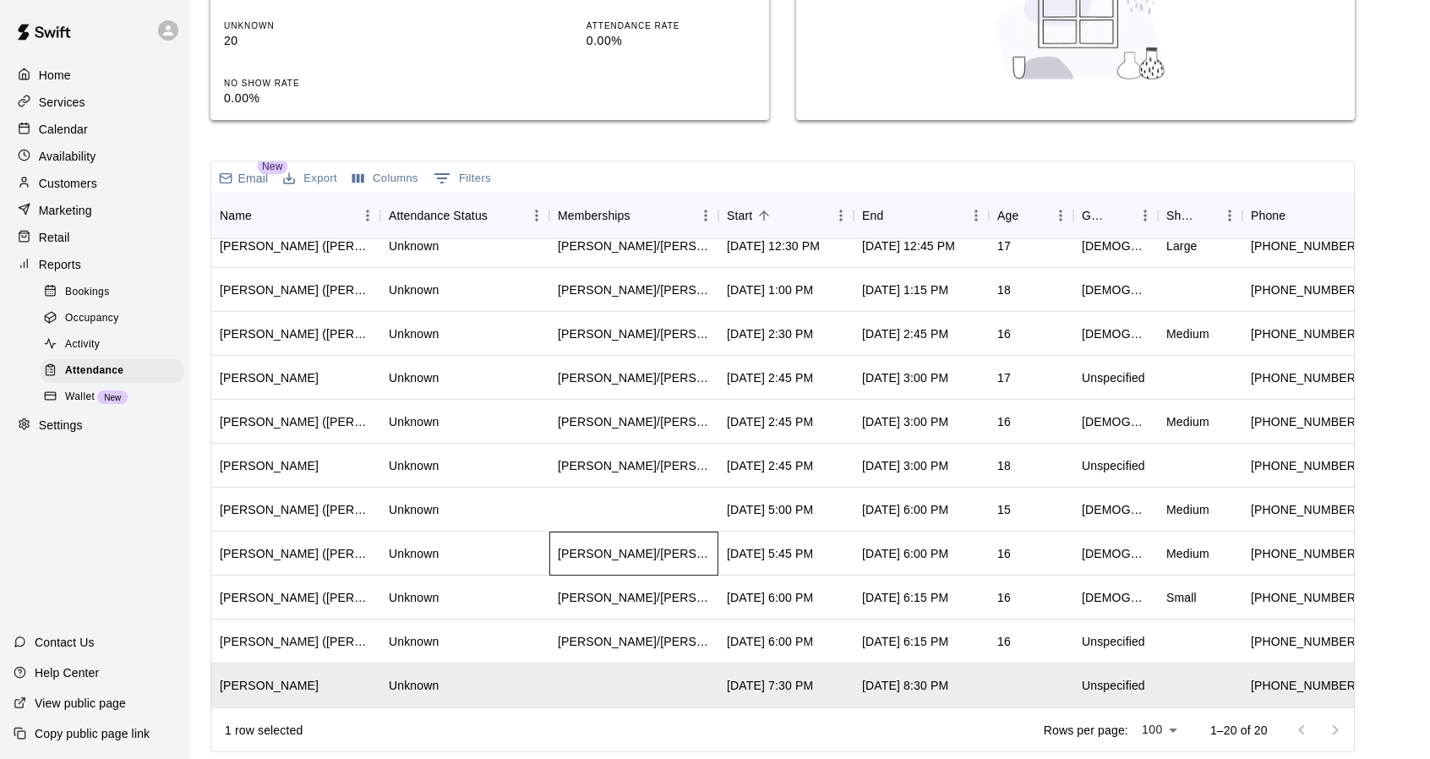
click at [663, 545] on div "[PERSON_NAME]/[PERSON_NAME] - Hybrid Membership" at bounding box center [634, 553] width 152 height 17
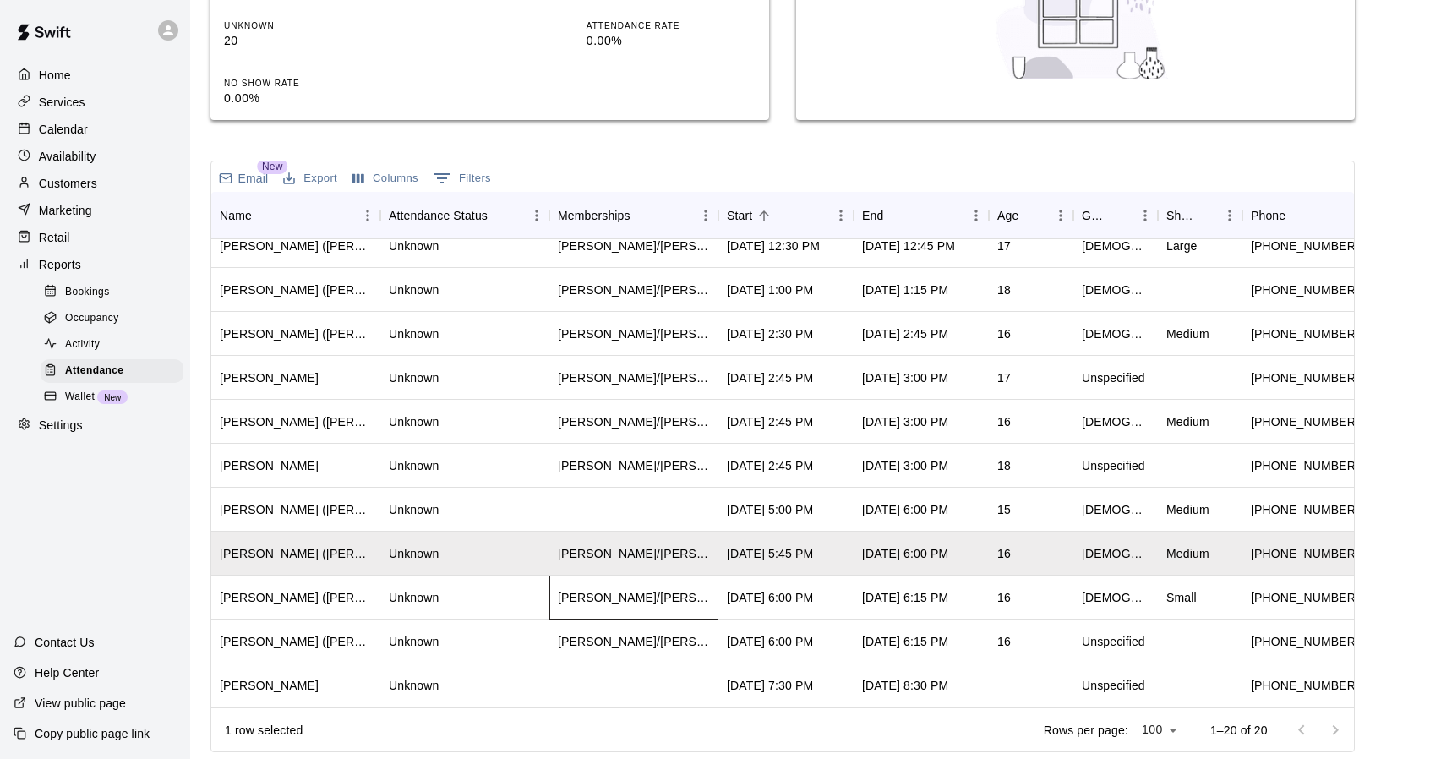
click at [649, 576] on div "[PERSON_NAME]/[PERSON_NAME]- 3 Month Membership - 2x per week" at bounding box center [633, 598] width 169 height 44
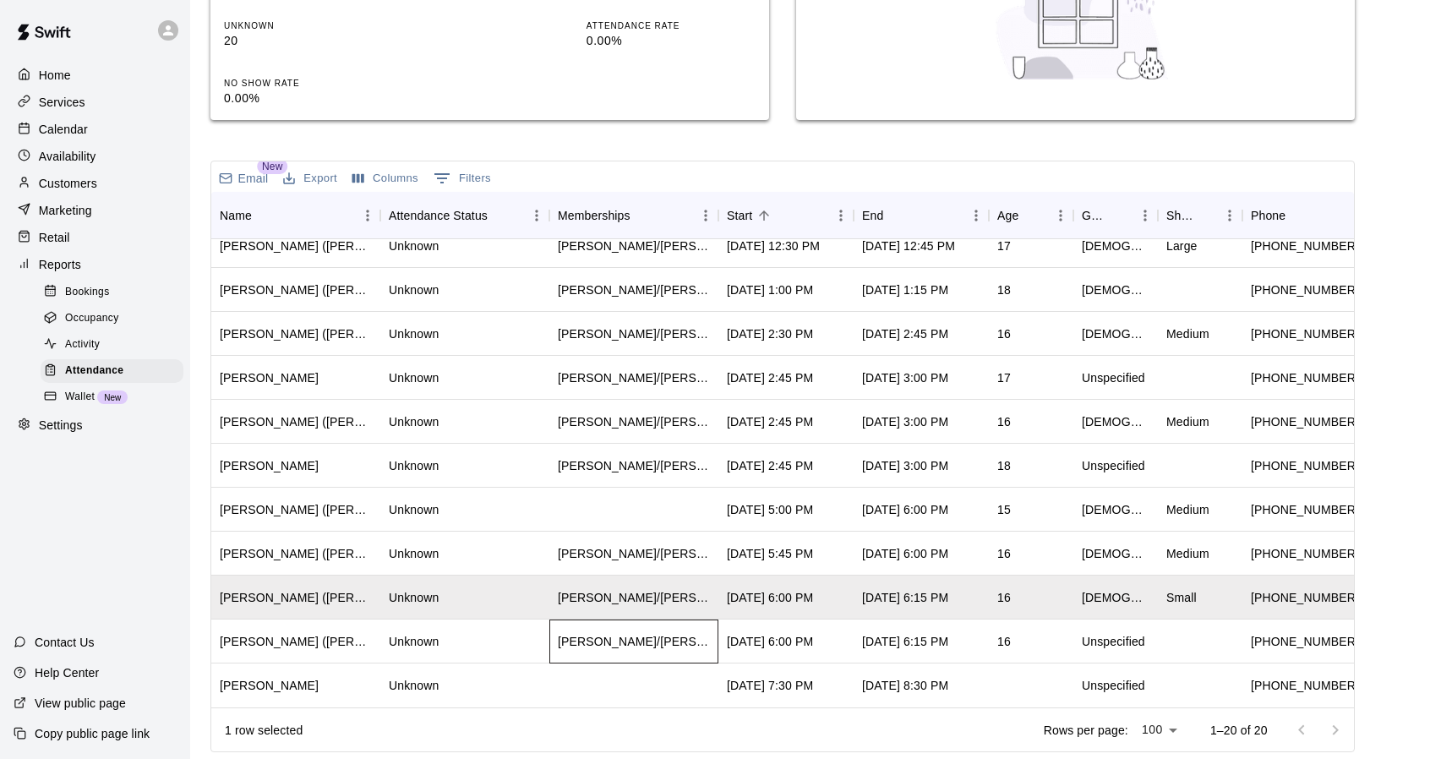
click at [628, 620] on div "[PERSON_NAME]/[PERSON_NAME] - Full Year Member Unlimited , Advanced Hitting Ful…" at bounding box center [633, 642] width 169 height 44
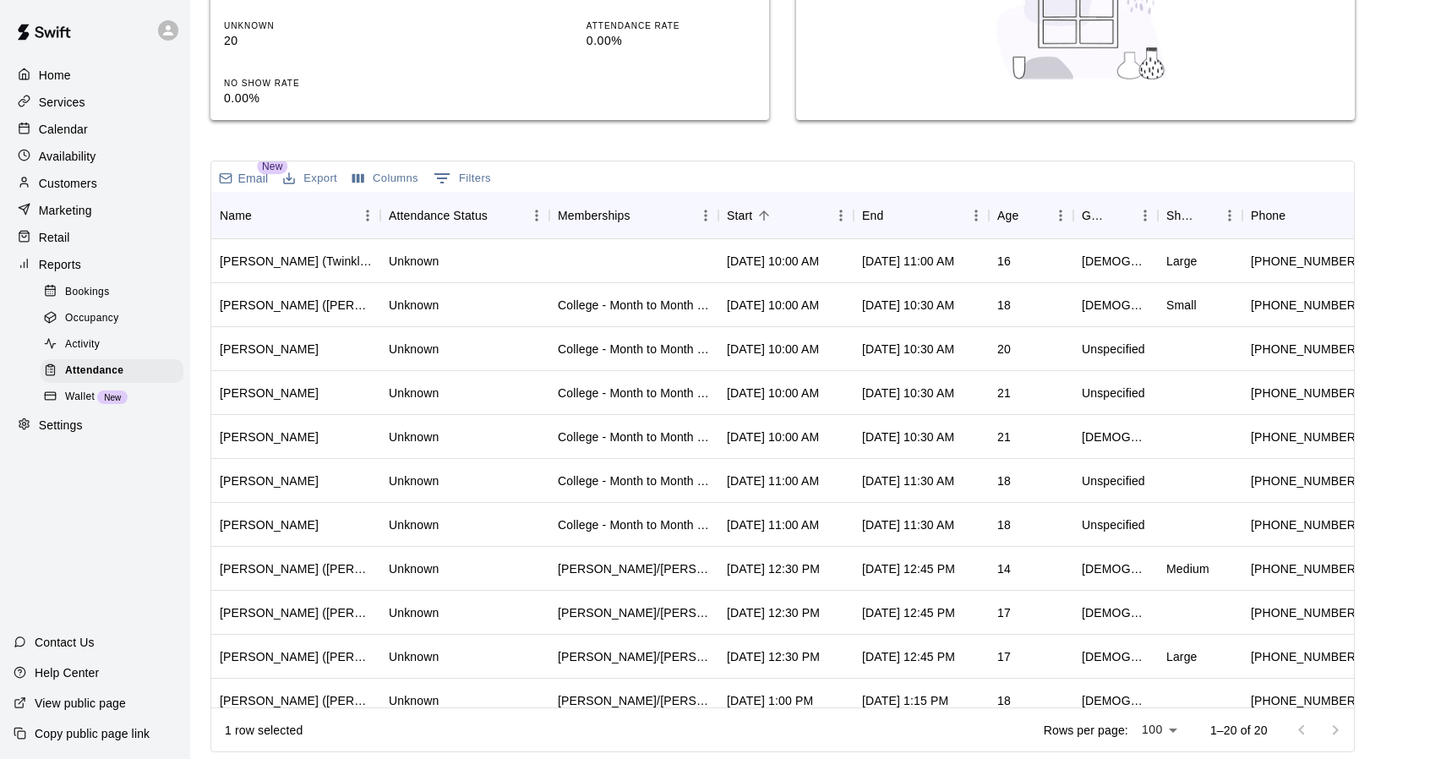
scroll to position [0, 0]
